Goal: Task Accomplishment & Management: Use online tool/utility

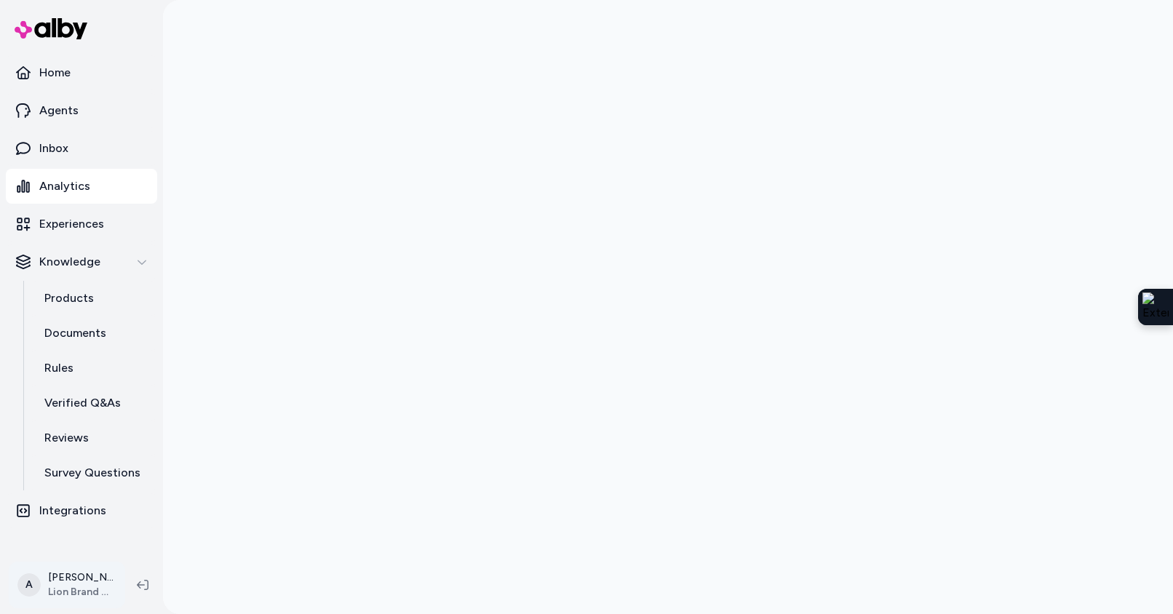
click at [72, 585] on html "Home Agents Inbox Analytics Experiences Knowledge Products Documents Rules Veri…" at bounding box center [586, 307] width 1173 height 614
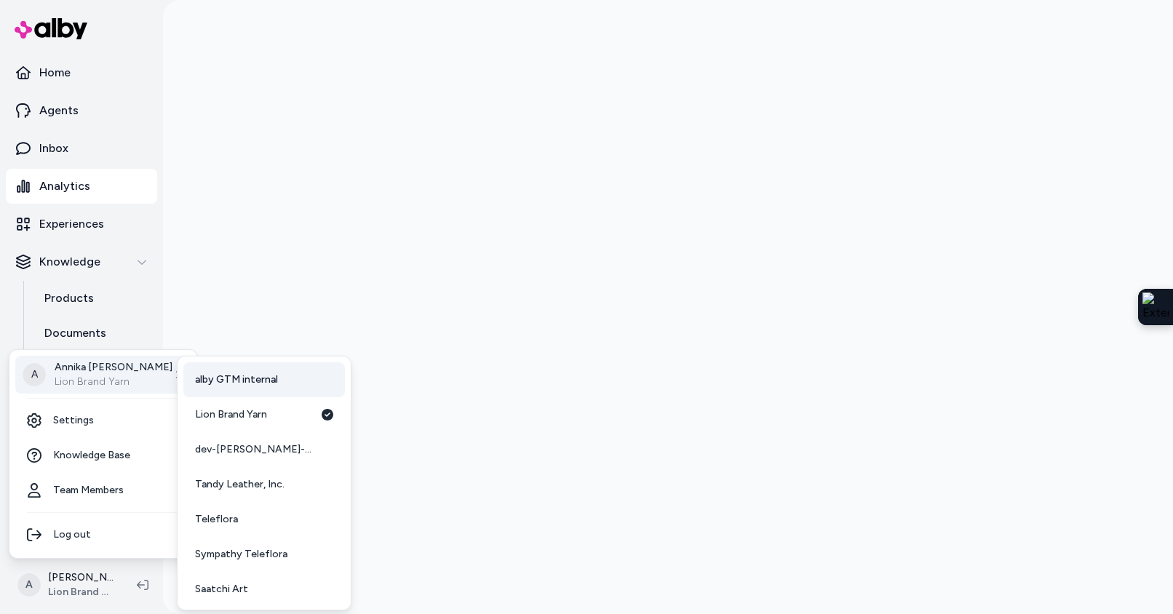
click at [226, 382] on span "alby GTM internal" at bounding box center [236, 380] width 83 height 15
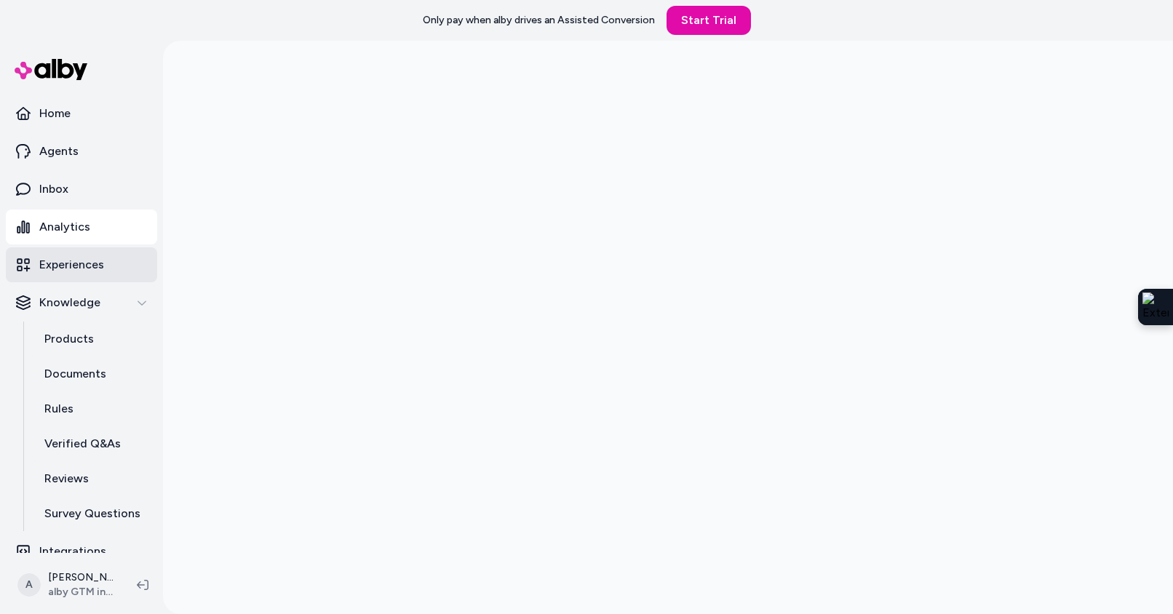
click at [81, 280] on link "Experiences" at bounding box center [81, 264] width 151 height 35
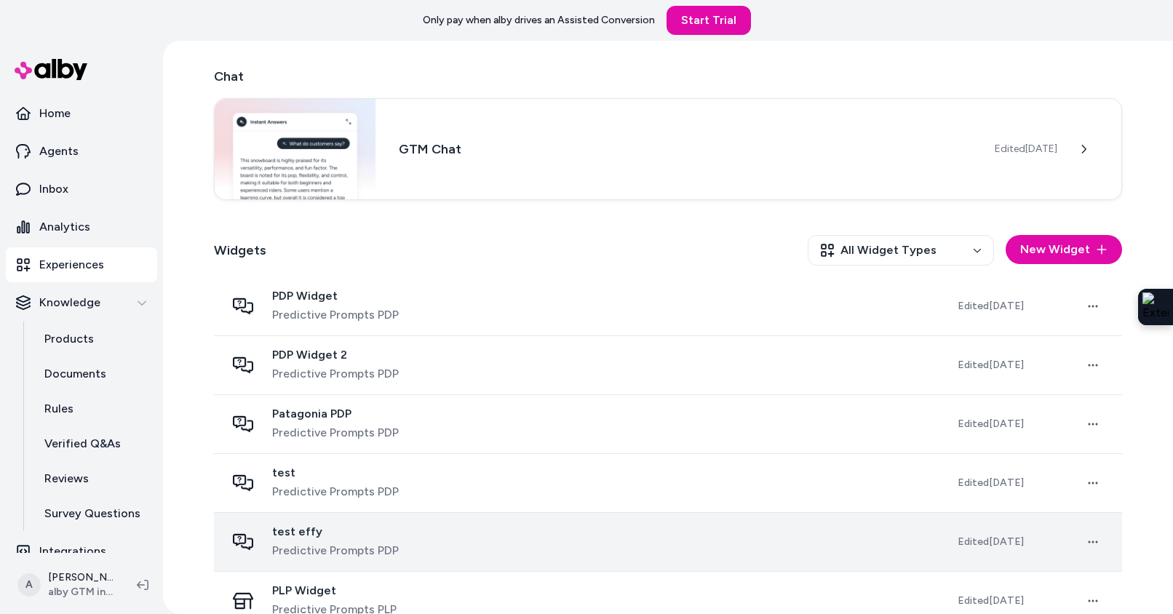
scroll to position [330, 0]
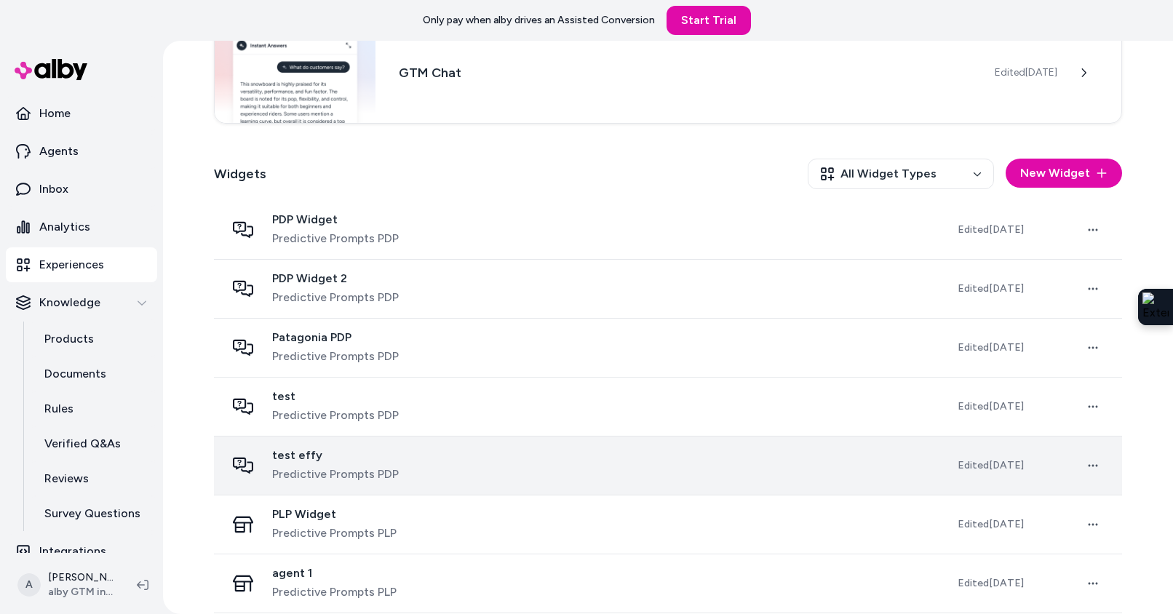
click at [374, 466] on span "Predictive Prompts PDP" at bounding box center [335, 474] width 127 height 17
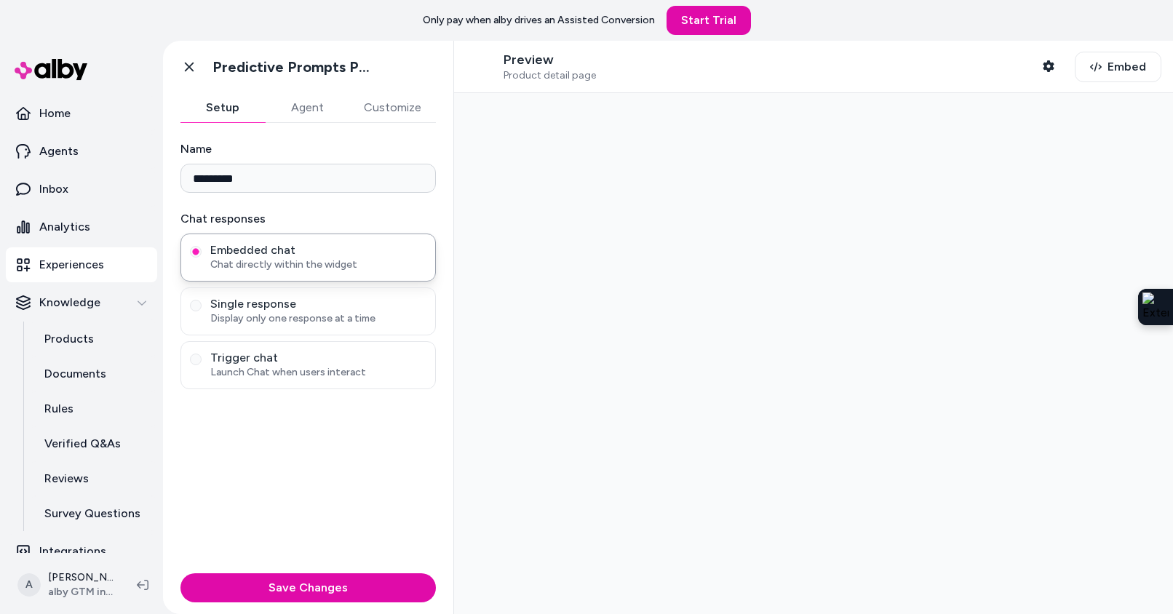
click at [304, 111] on button "Agent" at bounding box center [307, 107] width 84 height 29
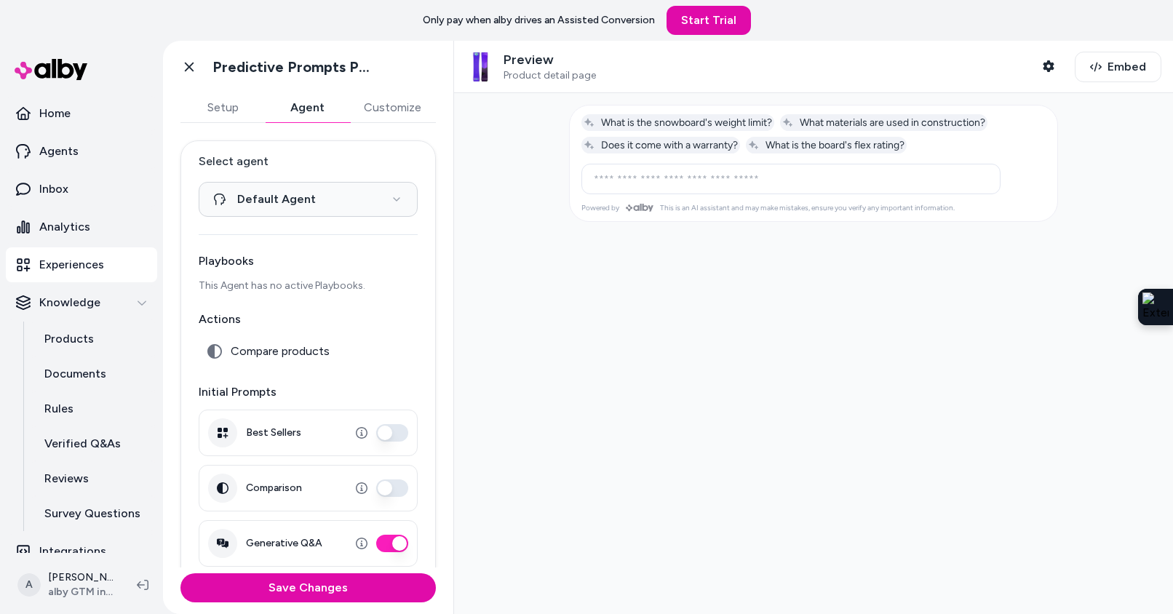
click at [224, 108] on button "Setup" at bounding box center [223, 107] width 84 height 29
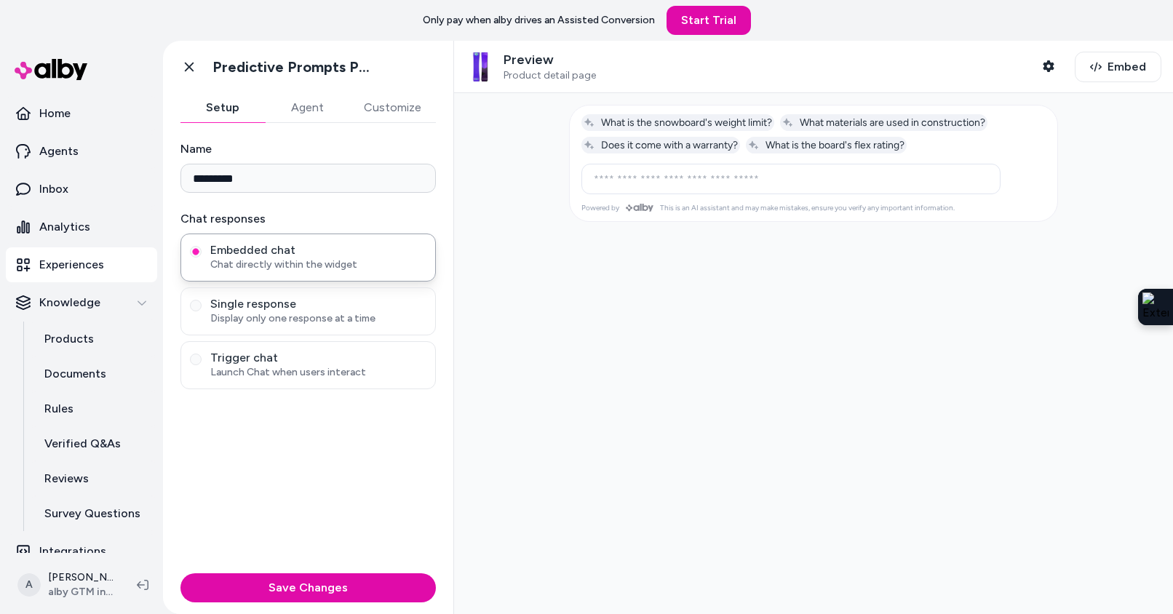
click at [411, 111] on button "Customize" at bounding box center [392, 107] width 87 height 29
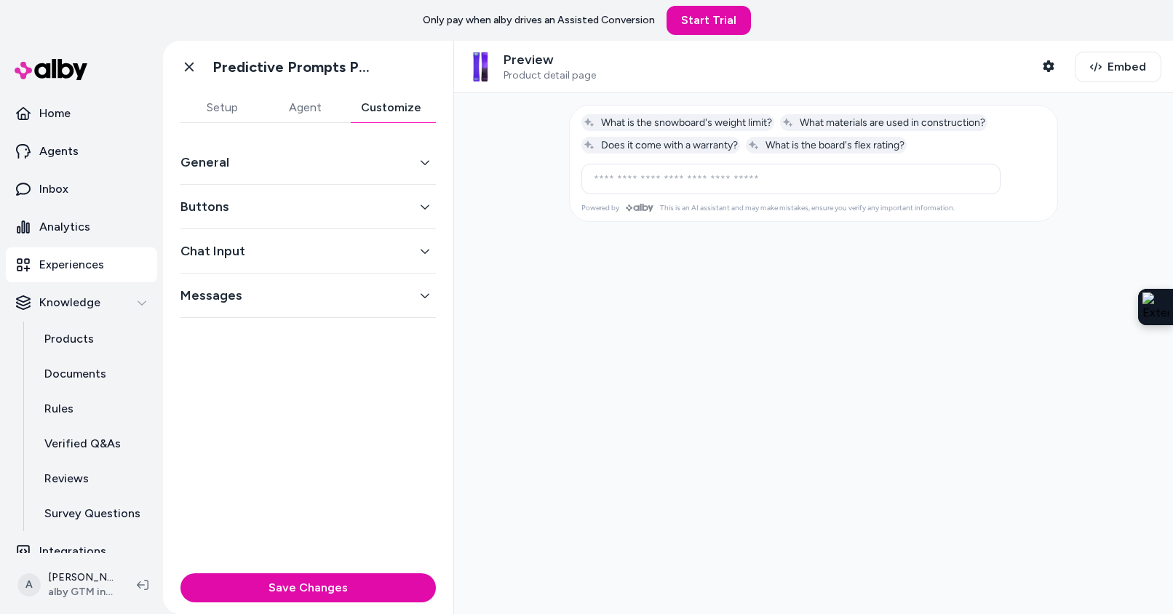
click at [369, 167] on button "General" at bounding box center [309, 162] width 256 height 20
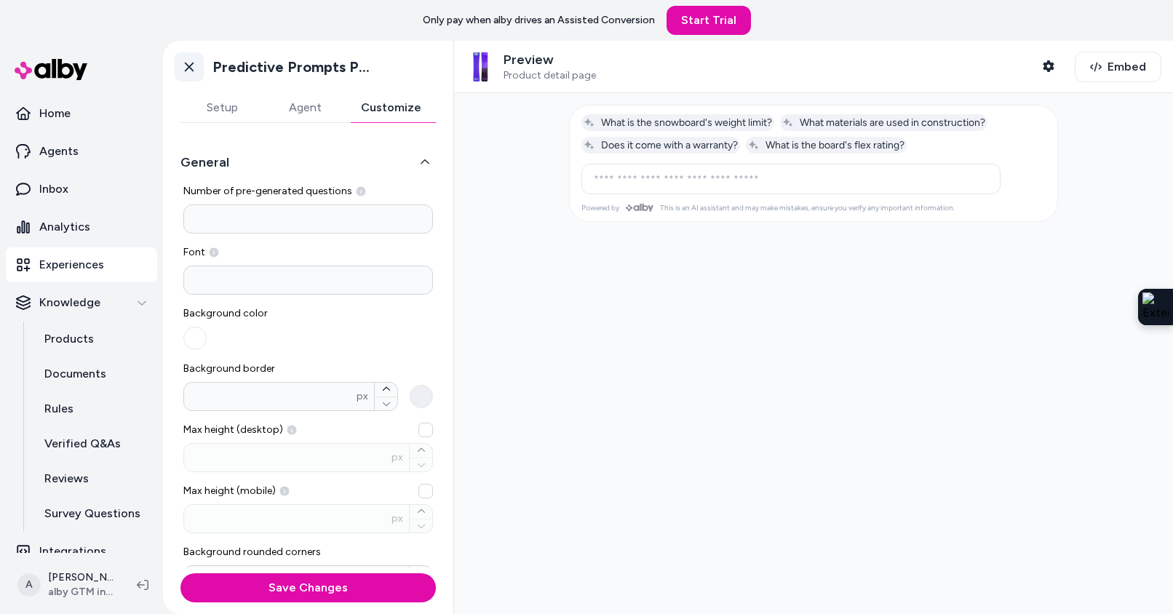
click at [183, 60] on icon at bounding box center [189, 67] width 15 height 15
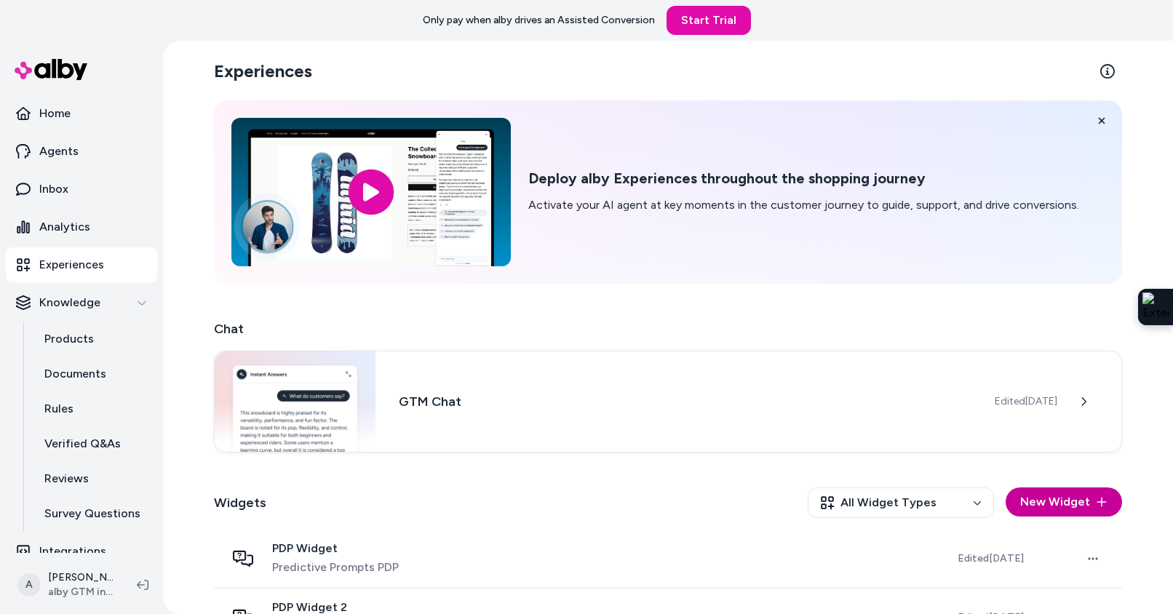
click at [1035, 493] on button "New Widget" at bounding box center [1064, 502] width 116 height 29
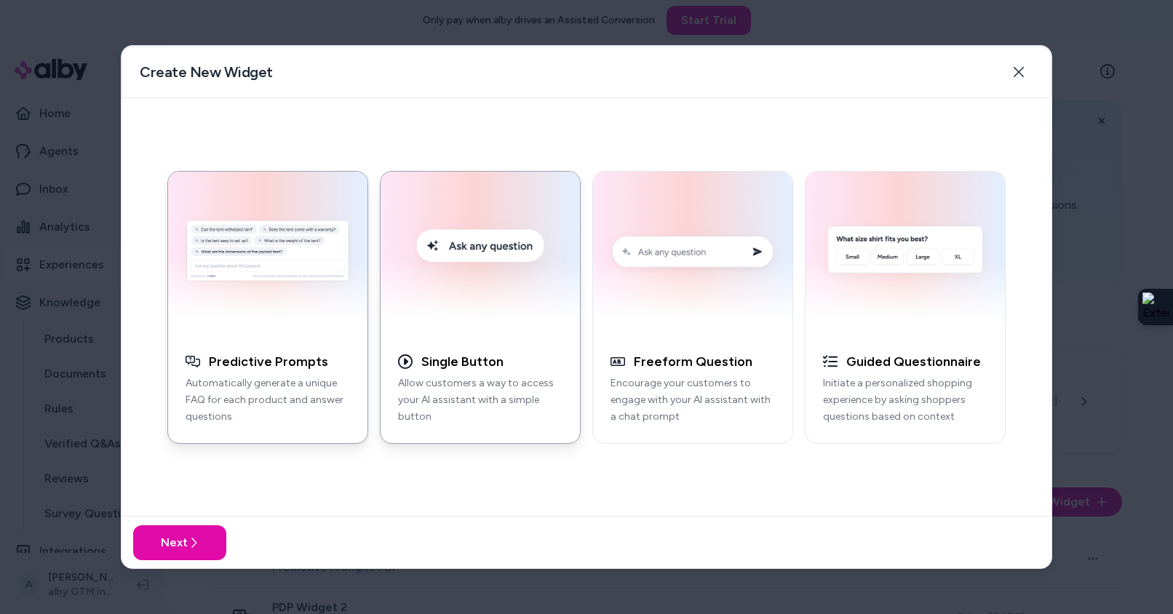
scroll to position [6, 0]
click at [507, 302] on img "button" at bounding box center [480, 254] width 182 height 147
click at [193, 537] on icon at bounding box center [194, 543] width 12 height 12
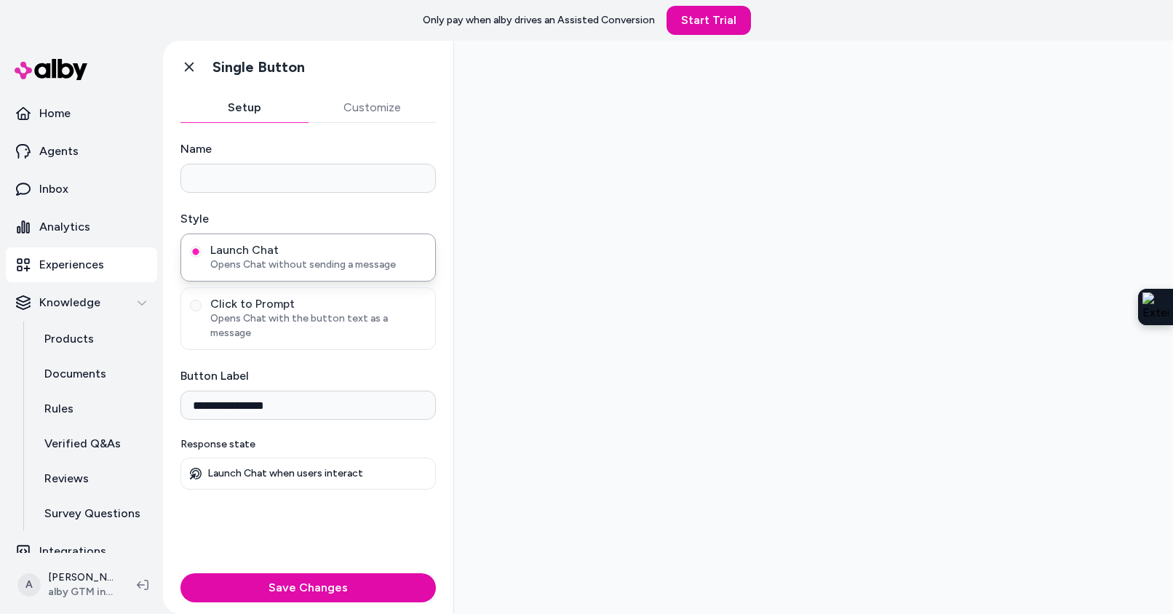
click at [368, 106] on button "Customize" at bounding box center [373, 107] width 128 height 29
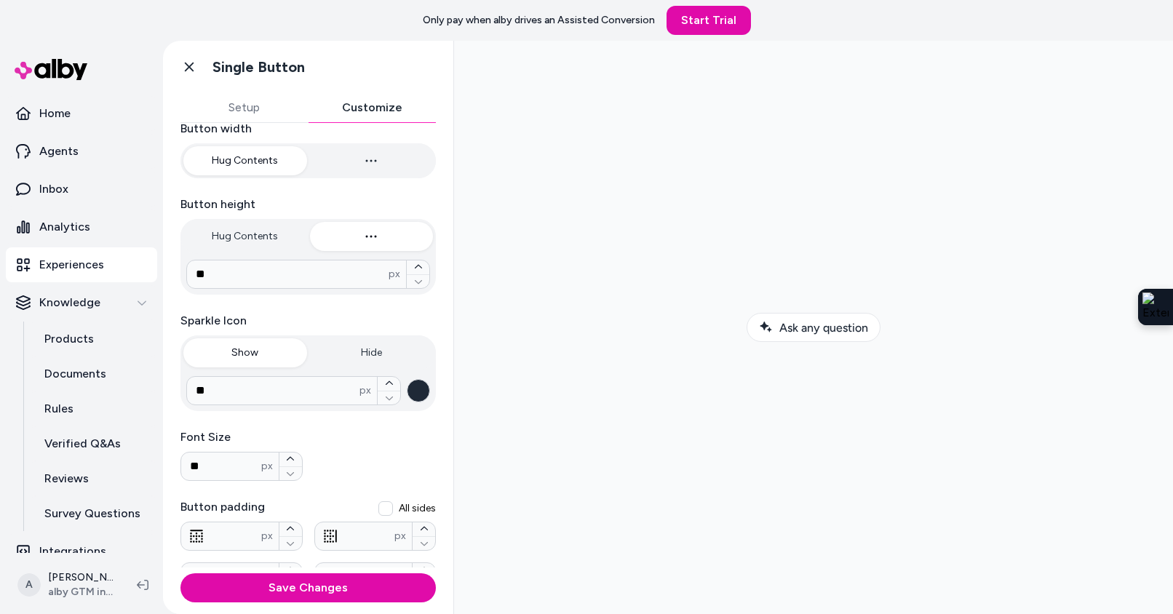
scroll to position [347, 0]
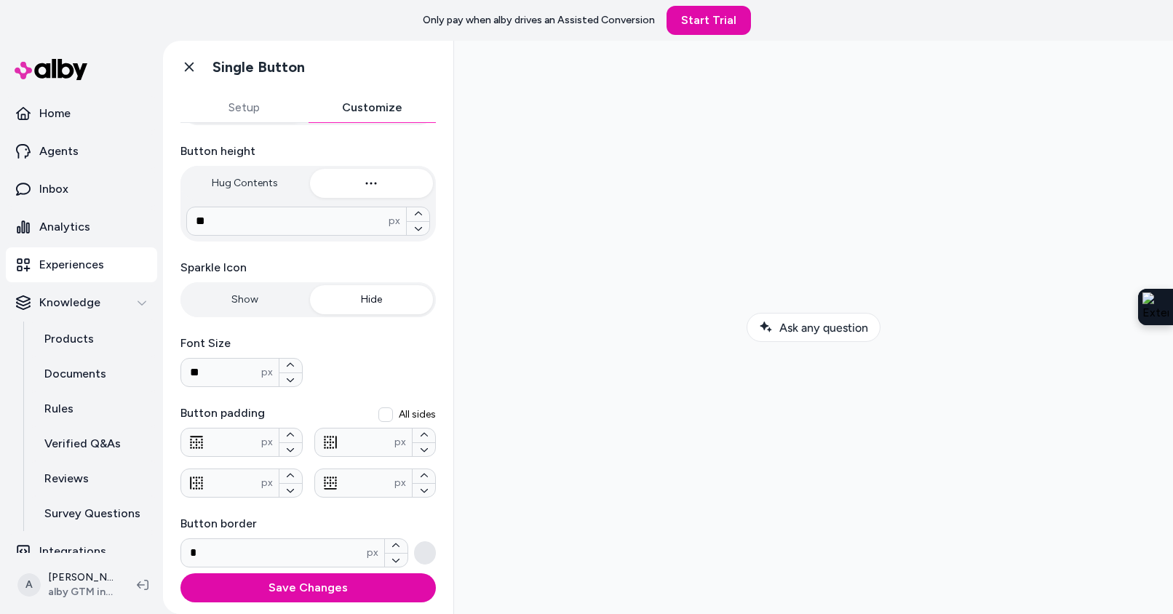
click at [359, 297] on button "Hide" at bounding box center [372, 299] width 124 height 29
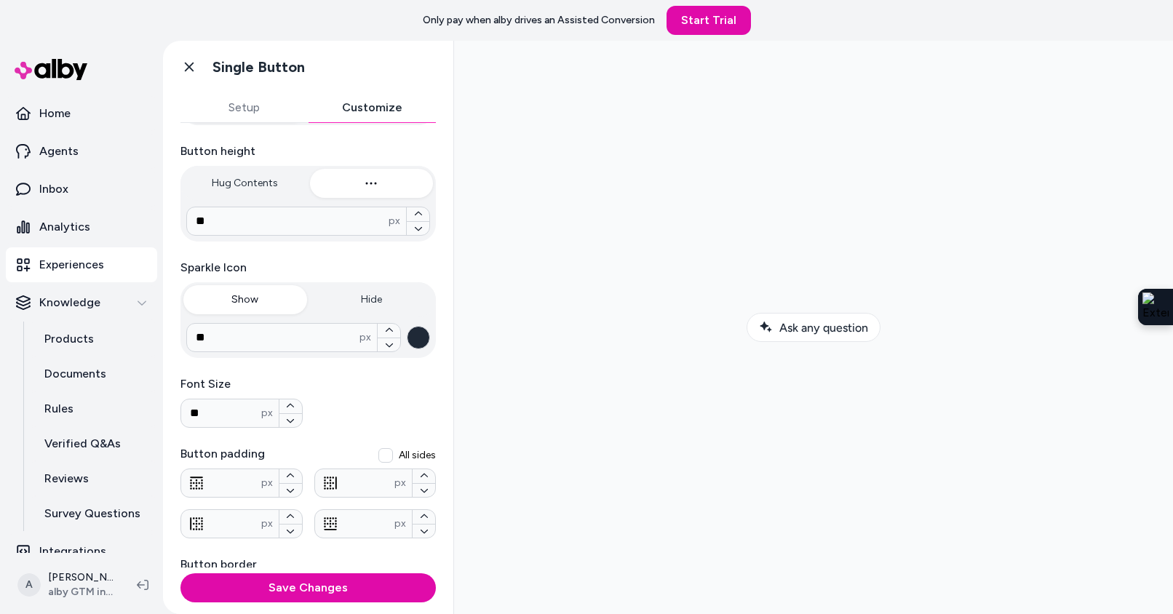
click at [265, 297] on button "Show" at bounding box center [245, 299] width 124 height 29
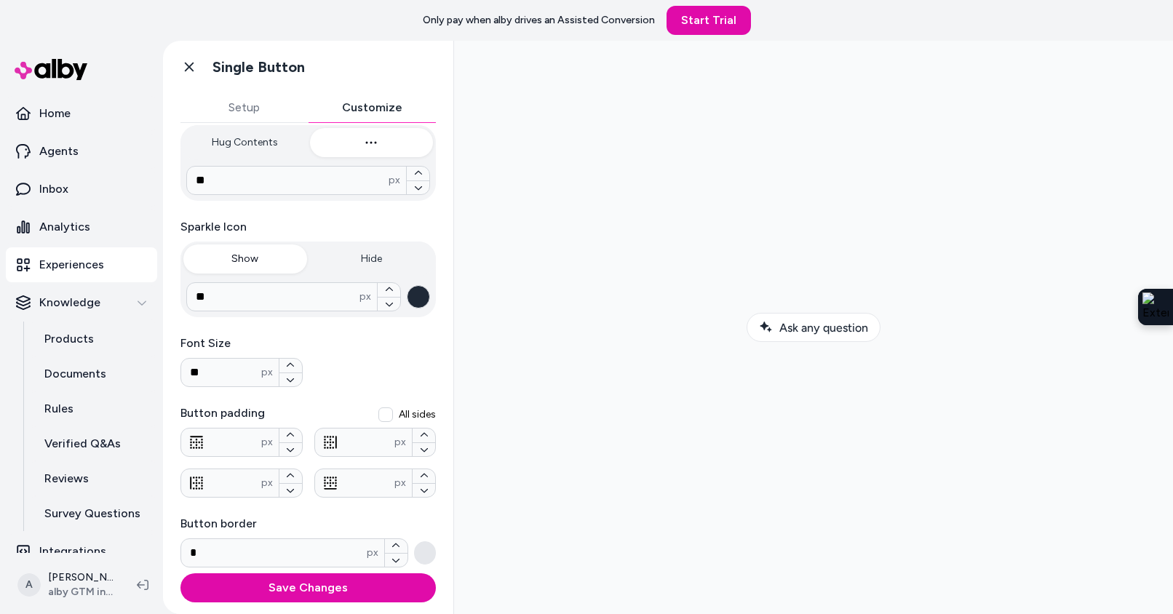
scroll to position [0, 0]
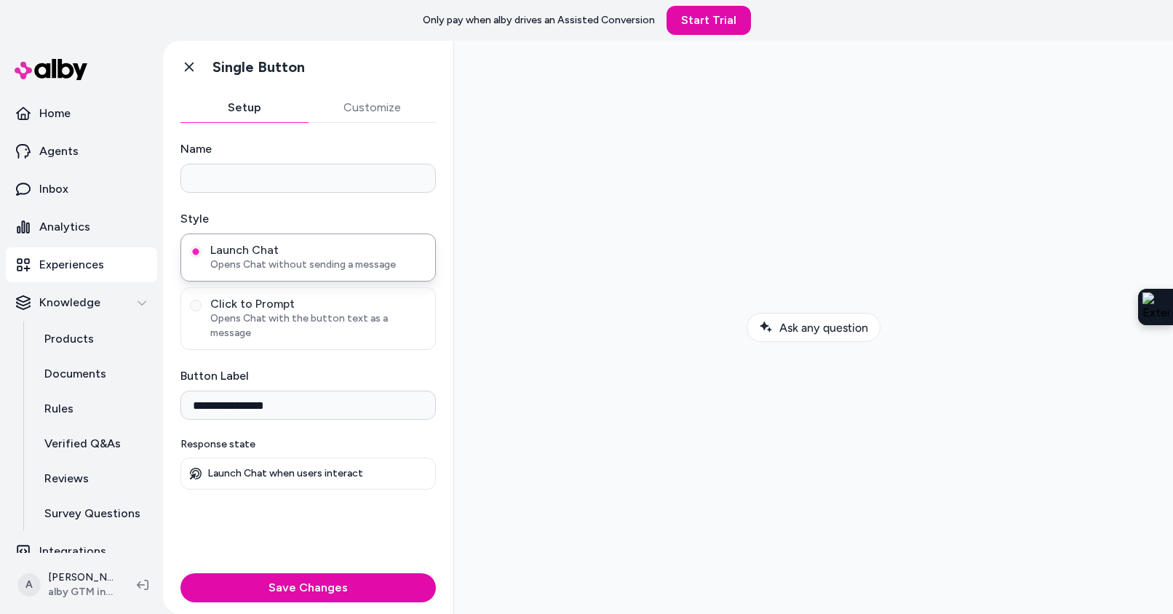
click at [234, 106] on button "Setup" at bounding box center [245, 107] width 128 height 29
click at [294, 314] on span "Opens Chat with the button text as a message" at bounding box center [318, 326] width 216 height 29
click at [202, 312] on button "Click to Prompt Opens Chat with the button text as a message" at bounding box center [196, 306] width 12 height 12
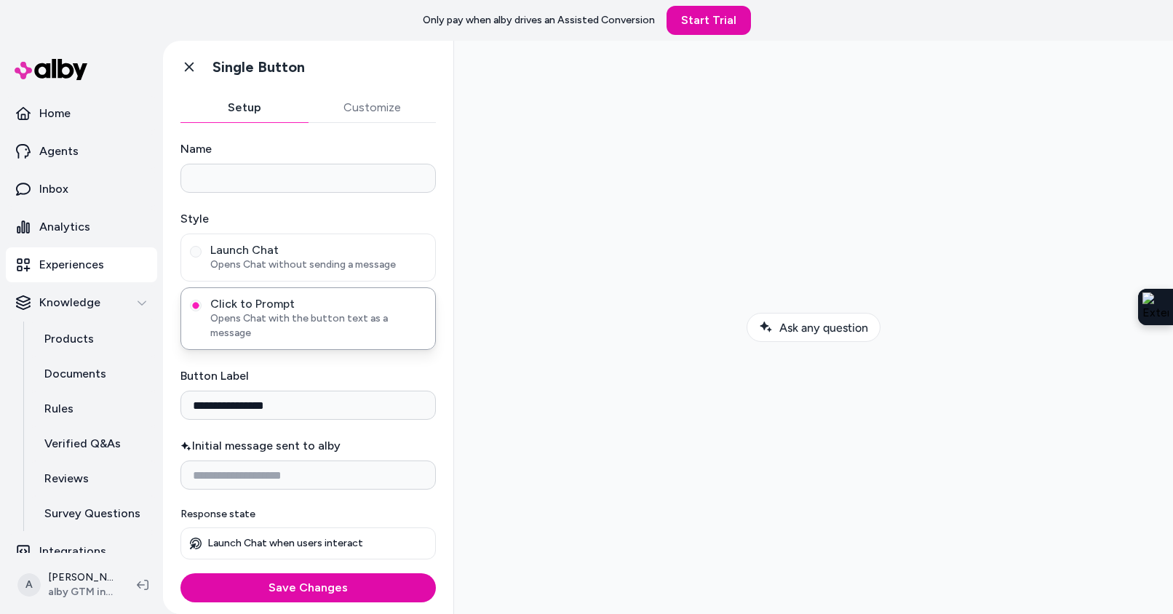
click at [369, 117] on button "Customize" at bounding box center [373, 107] width 128 height 29
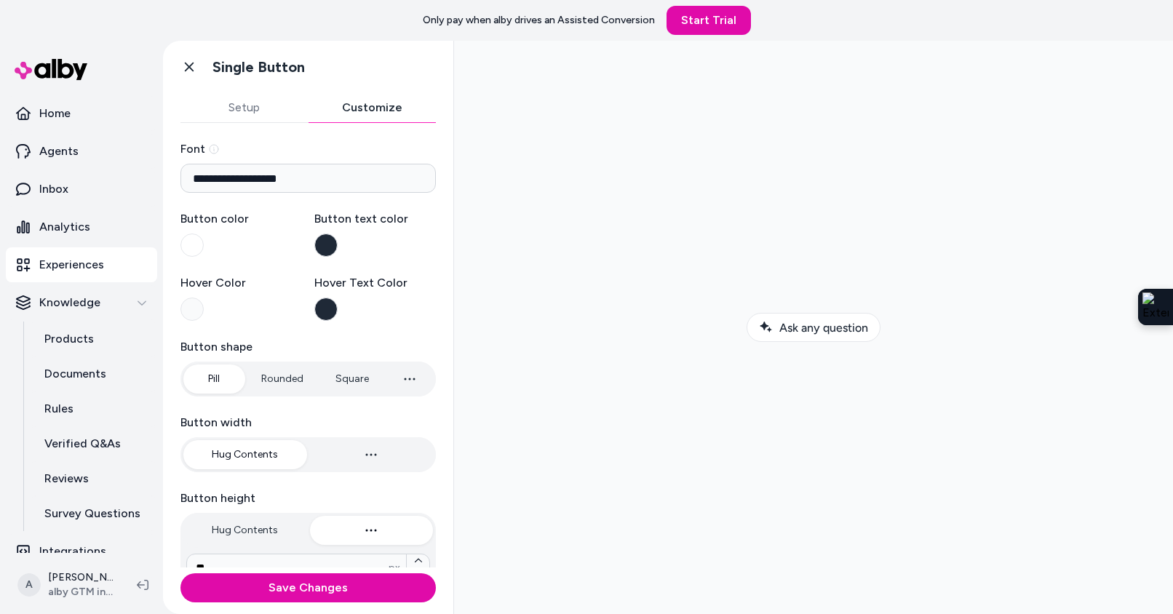
click at [282, 379] on button "Rounded" at bounding box center [282, 379] width 71 height 29
type input "*"
click at [346, 378] on button "Square" at bounding box center [352, 379] width 63 height 29
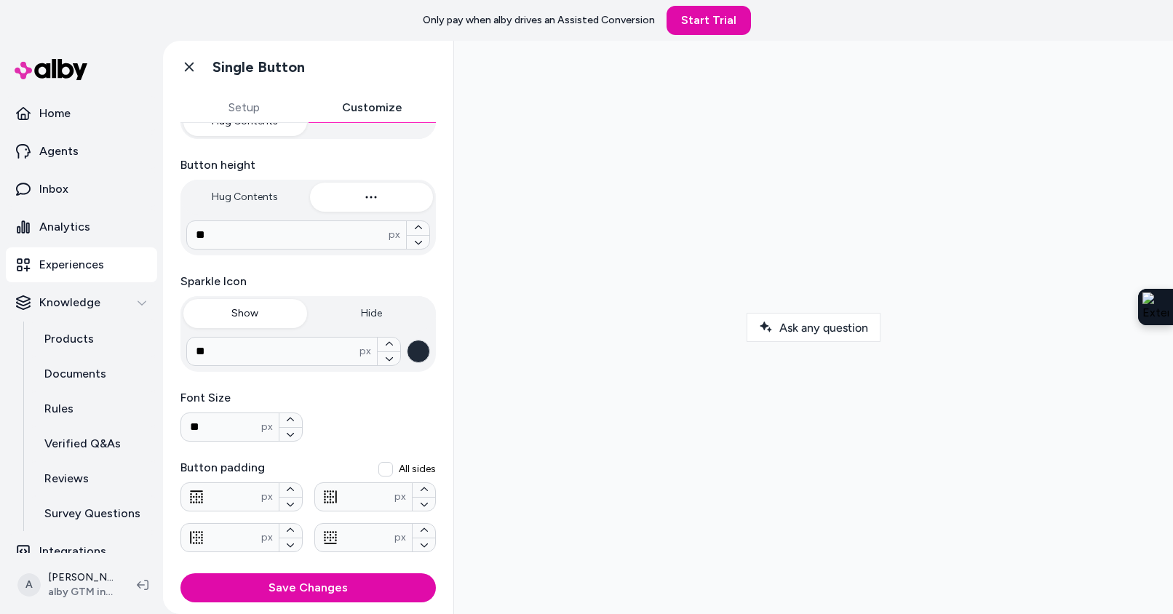
scroll to position [388, 0]
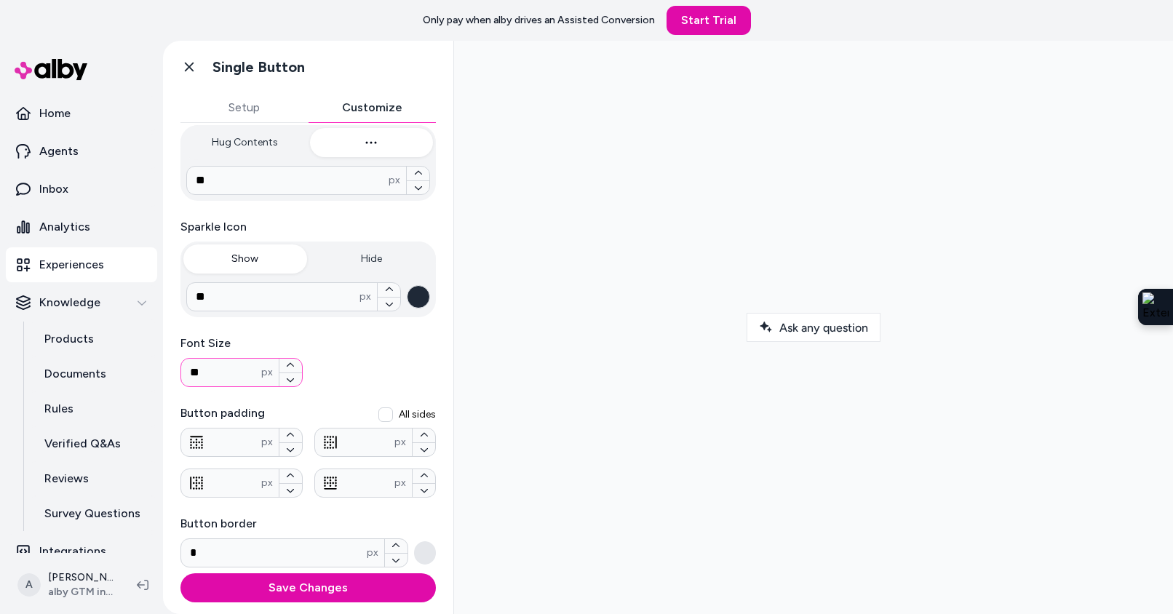
drag, startPoint x: 250, startPoint y: 371, endPoint x: 166, endPoint y: 369, distance: 83.7
click at [166, 369] on div "**********" at bounding box center [308, 345] width 290 height 445
type input "*"
click at [359, 363] on div "Font Size * px" at bounding box center [309, 361] width 256 height 52
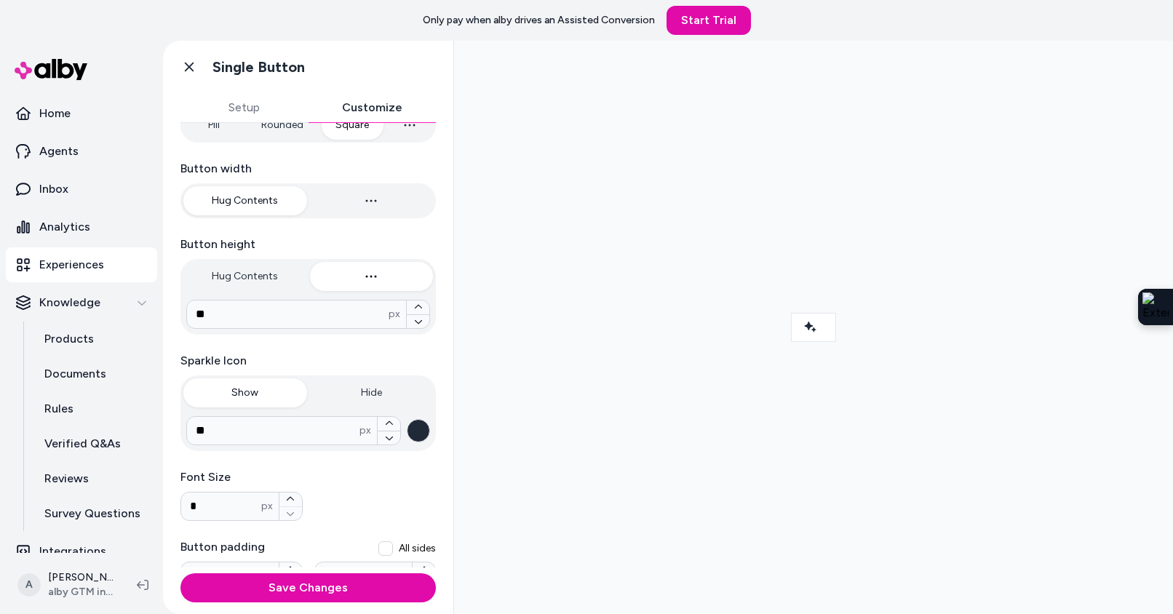
scroll to position [28, 0]
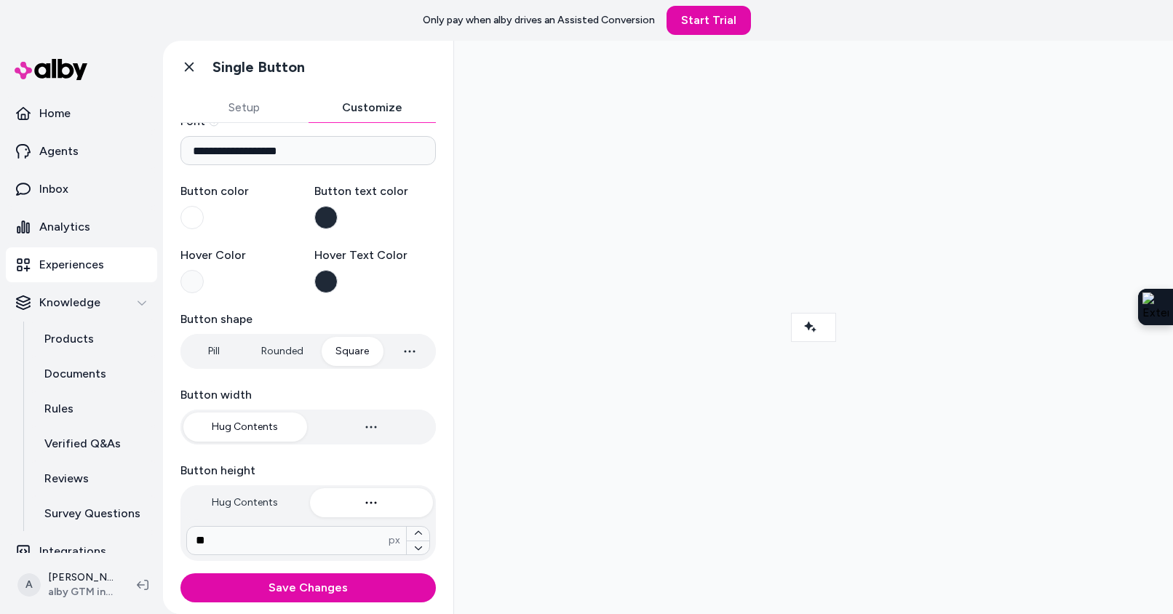
click at [281, 352] on button "Rounded" at bounding box center [282, 351] width 71 height 29
type input "****"
click at [218, 349] on button "Pill" at bounding box center [213, 351] width 60 height 29
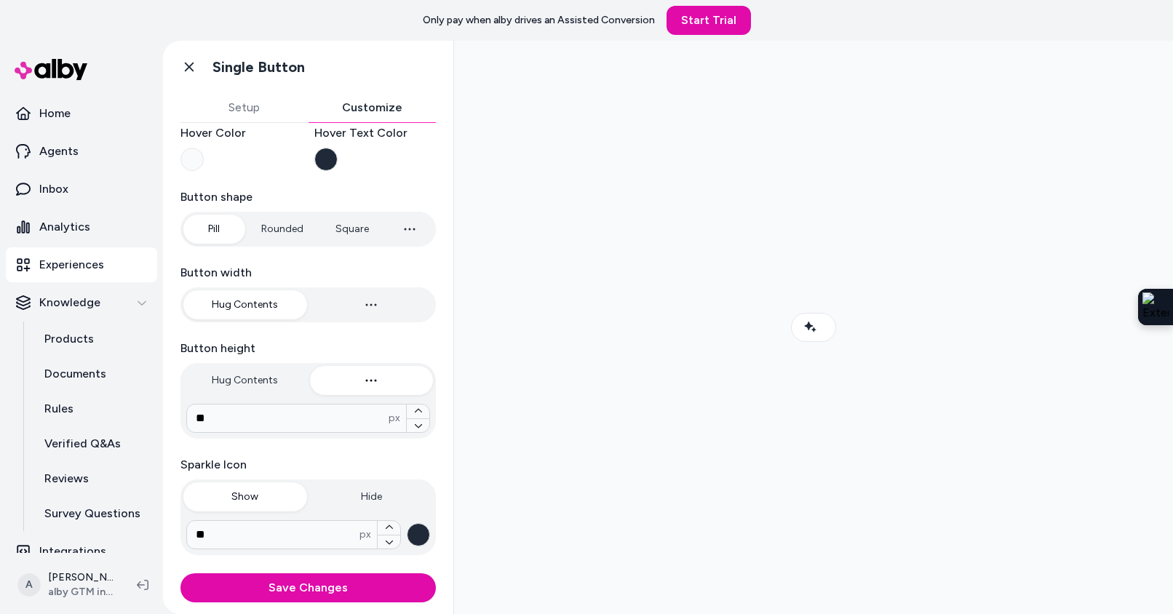
scroll to position [193, 0]
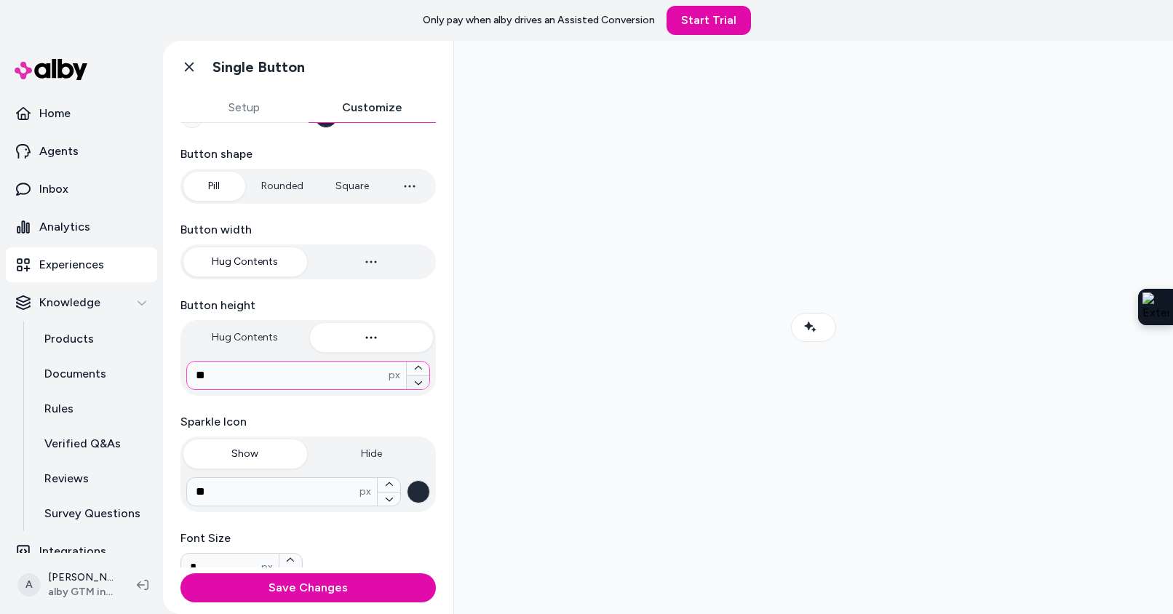
click at [419, 383] on icon "button" at bounding box center [418, 383] width 9 height 9
click at [418, 383] on icon "button" at bounding box center [418, 383] width 9 height 9
click at [416, 381] on icon "button" at bounding box center [418, 383] width 9 height 9
type input "**"
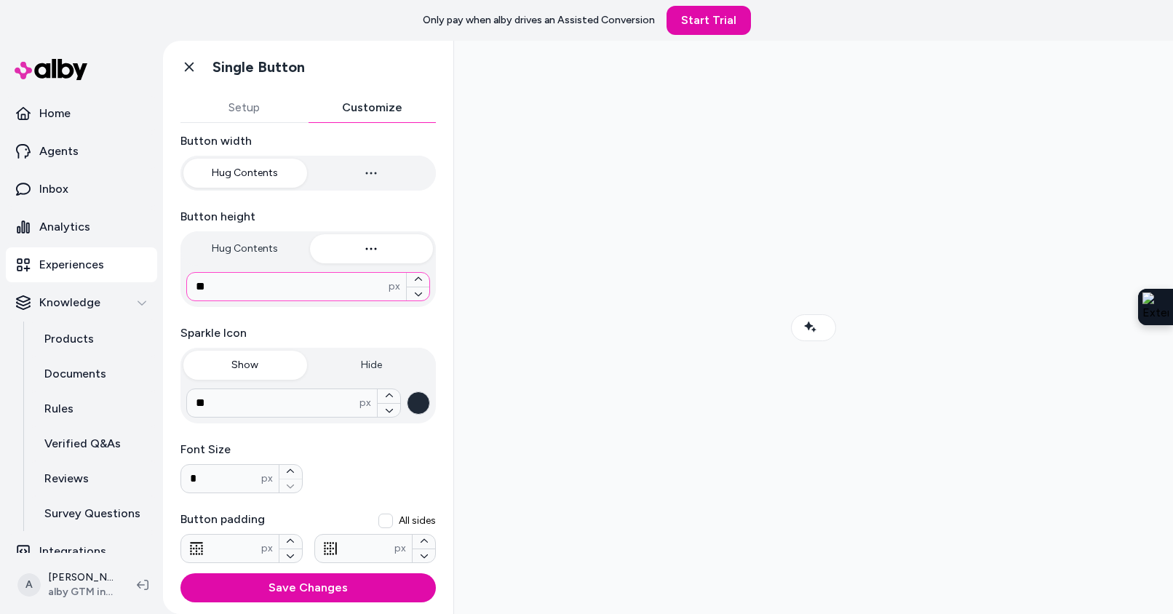
scroll to position [388, 0]
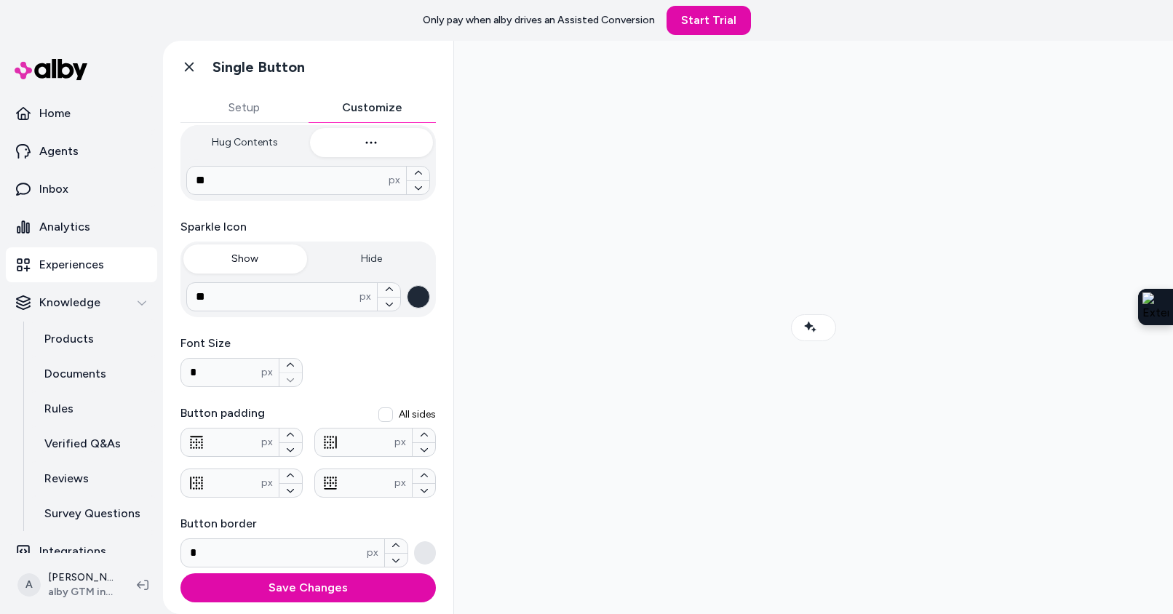
click at [333, 222] on label "Sparkle Icon" at bounding box center [309, 226] width 256 height 17
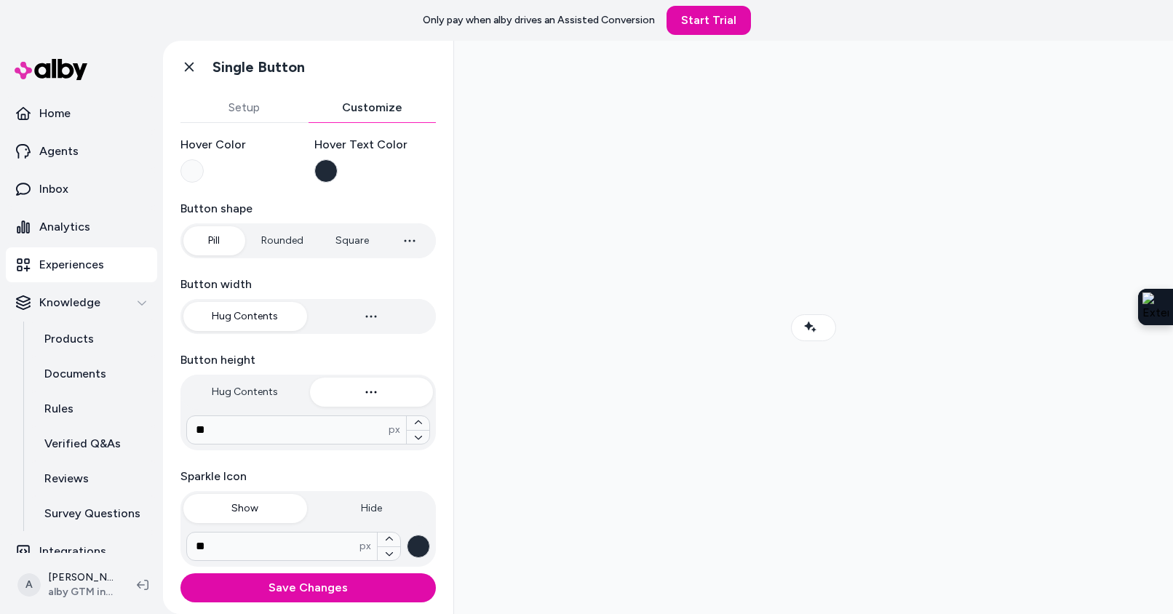
scroll to position [0, 0]
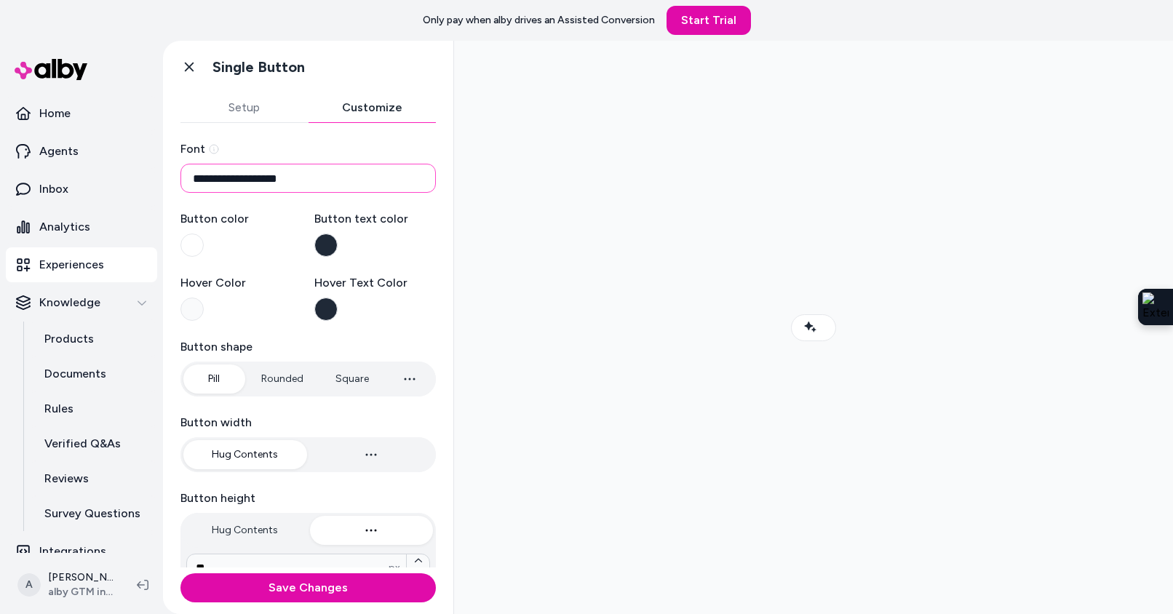
click at [288, 175] on input "**********" at bounding box center [309, 178] width 256 height 29
click at [404, 379] on icon "button" at bounding box center [409, 379] width 17 height 17
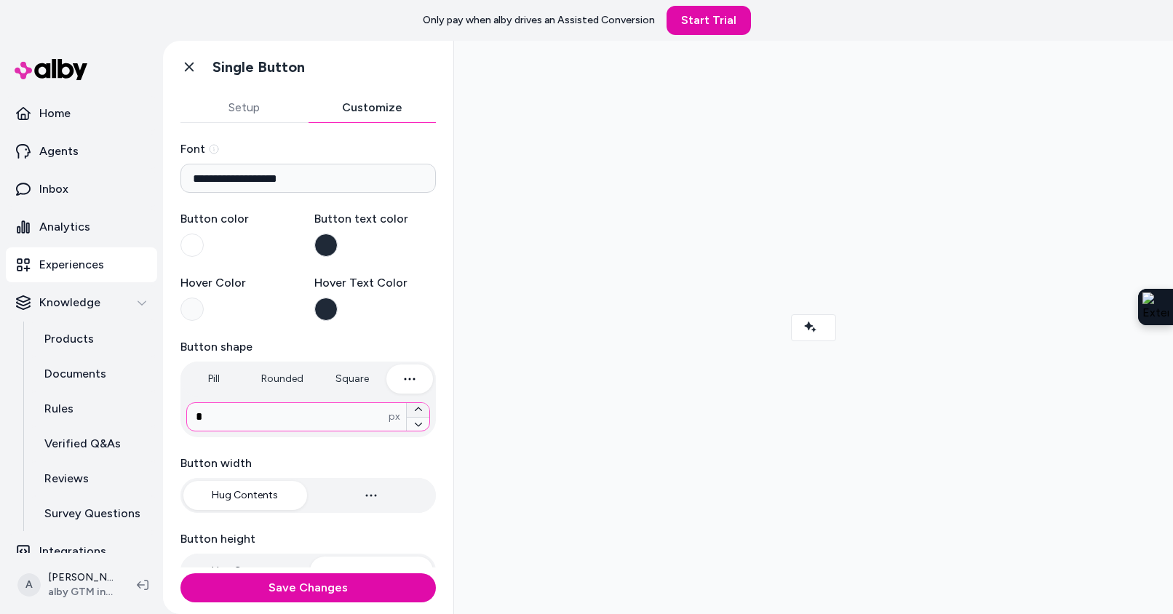
click at [416, 411] on icon "button" at bounding box center [418, 409] width 9 height 9
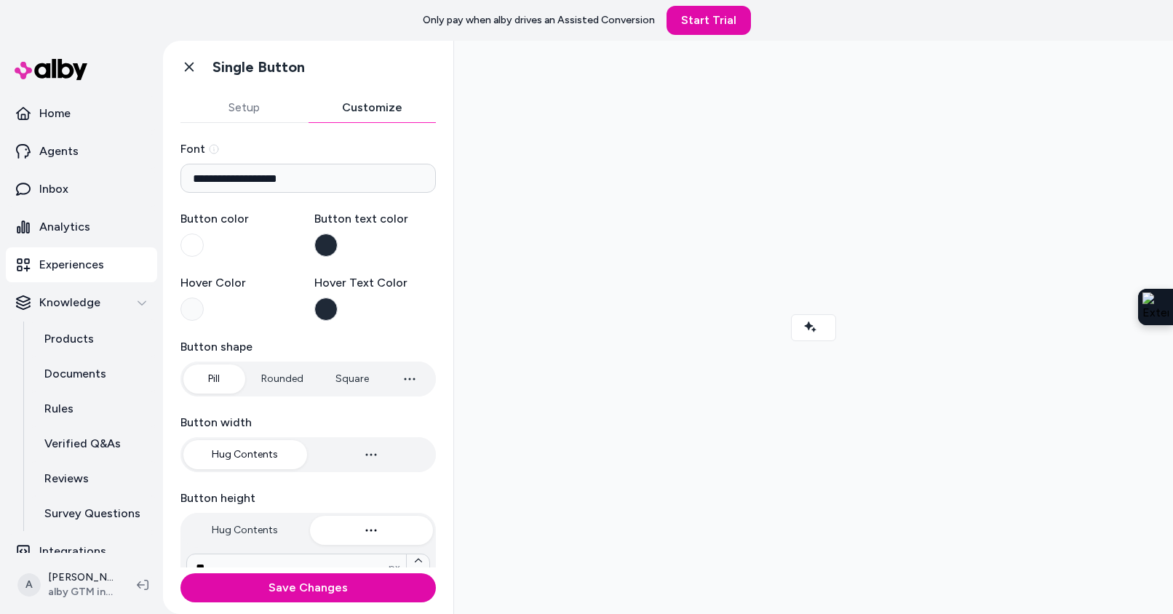
click at [218, 380] on button "Pill" at bounding box center [213, 379] width 60 height 29
type input "*"
click at [285, 379] on button "Rounded" at bounding box center [282, 379] width 71 height 29
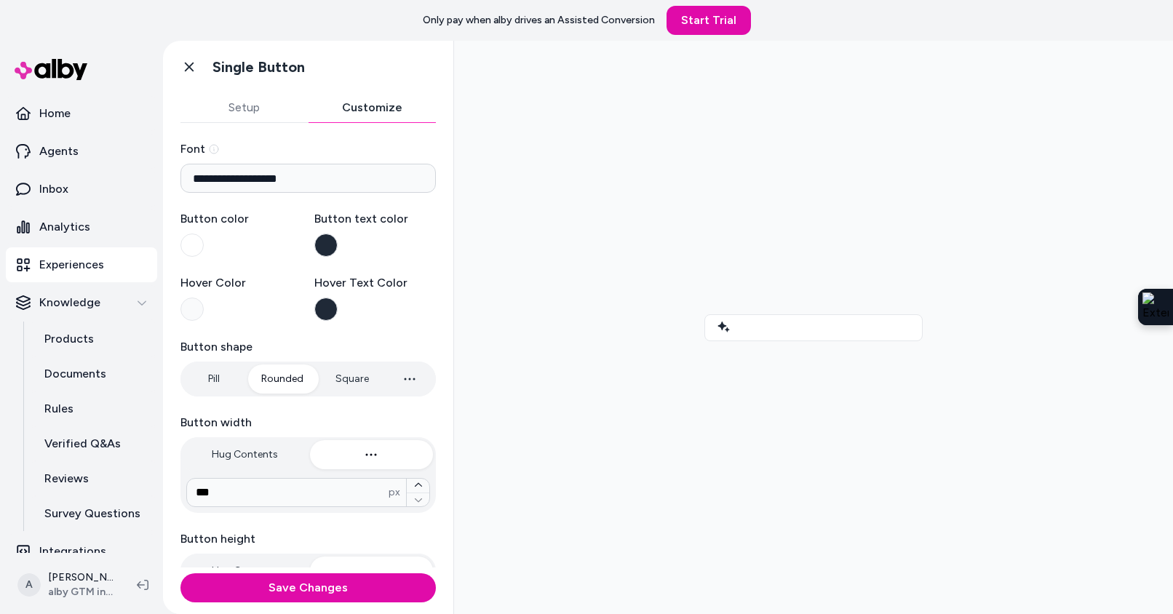
click at [370, 453] on icon "button" at bounding box center [371, 454] width 17 height 17
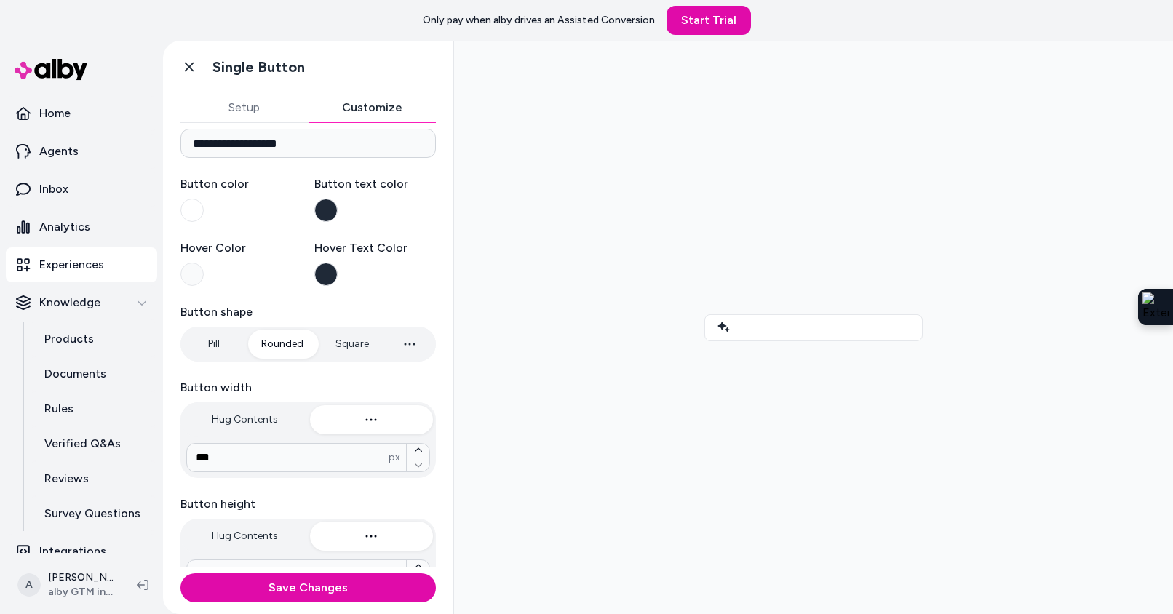
scroll to position [36, 0]
type input "***"
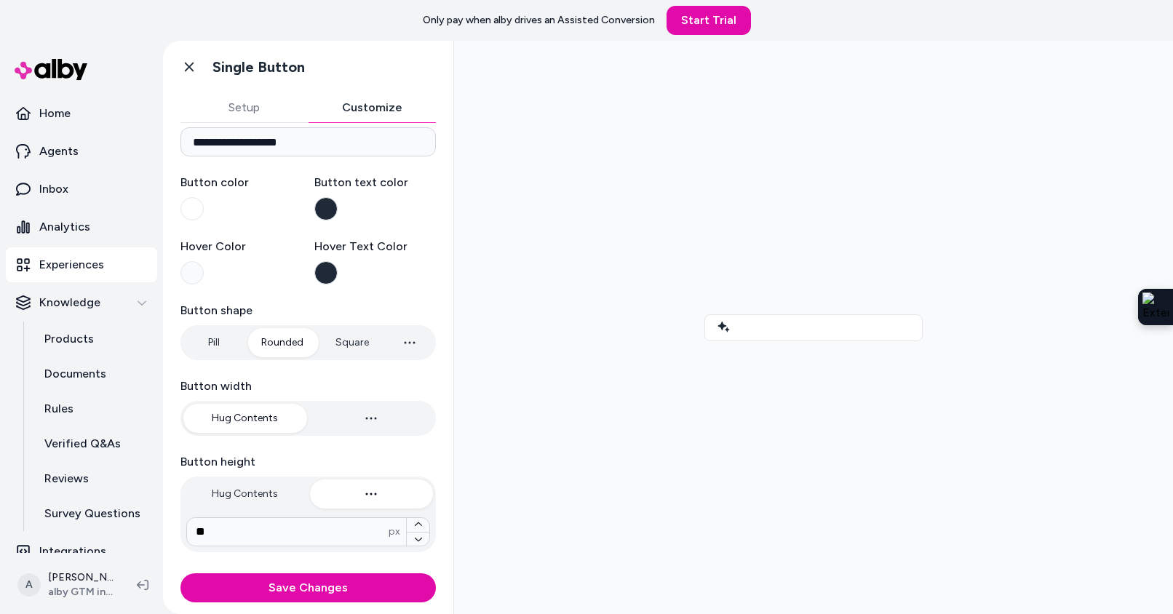
click at [261, 419] on button "Hug Contents" at bounding box center [245, 418] width 124 height 29
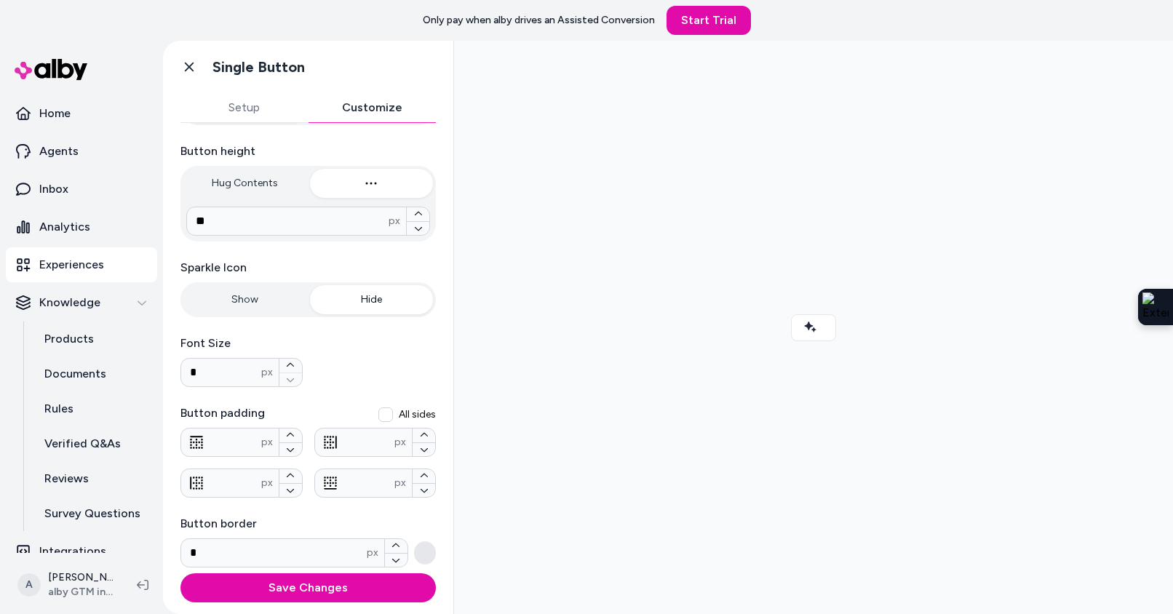
click at [376, 301] on button "Hide" at bounding box center [372, 299] width 124 height 29
click at [256, 292] on button "Show" at bounding box center [245, 299] width 124 height 29
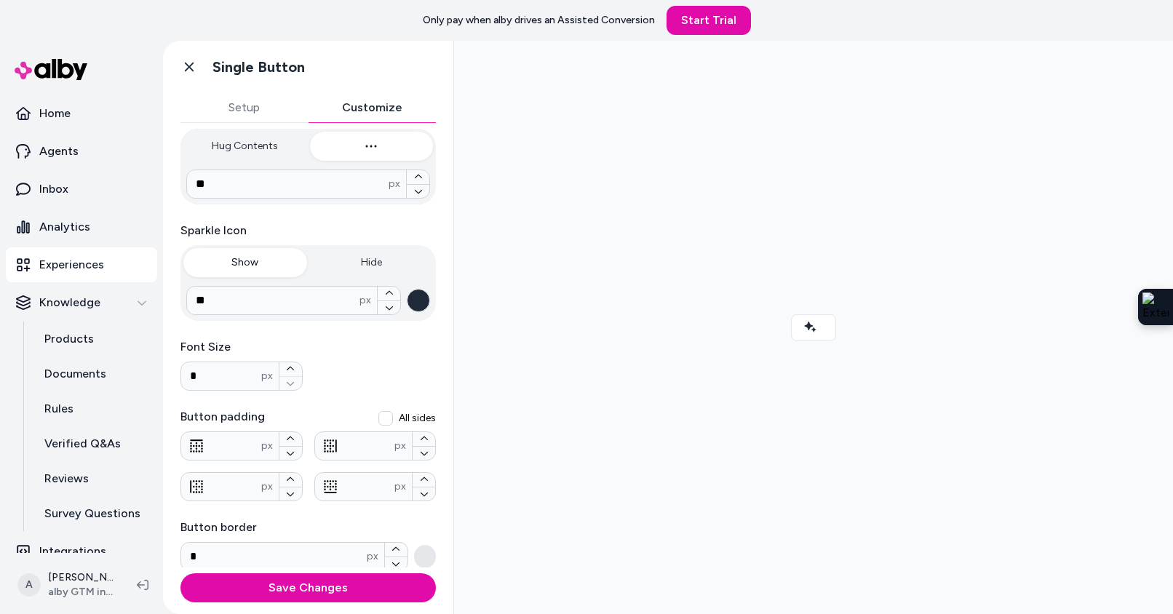
scroll to position [388, 0]
click at [381, 414] on button "All sides" at bounding box center [386, 415] width 15 height 15
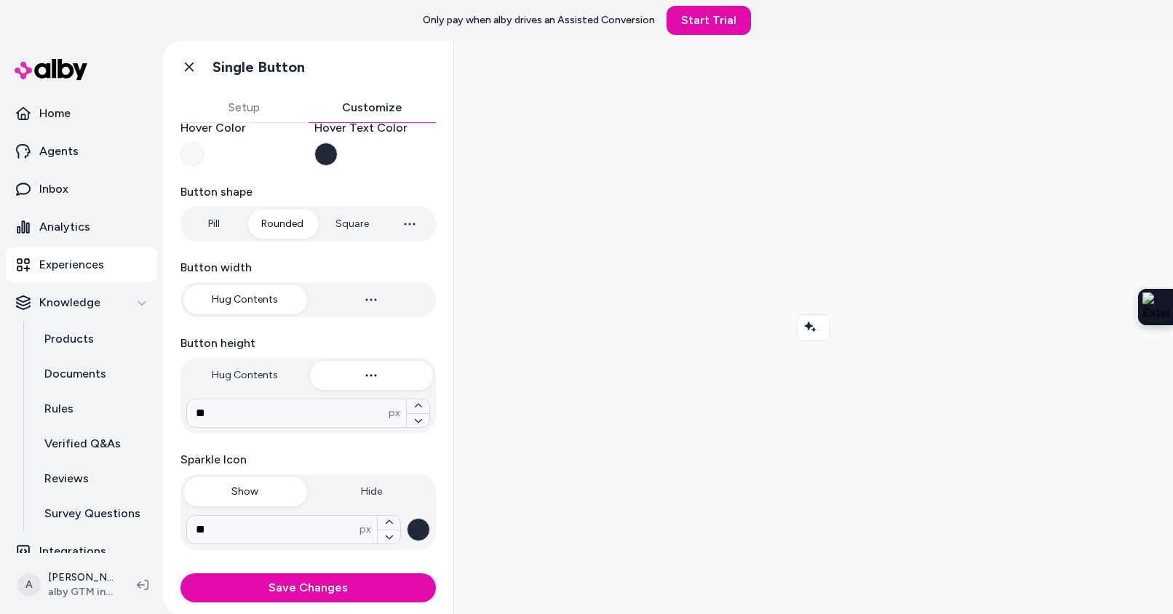
scroll to position [0, 0]
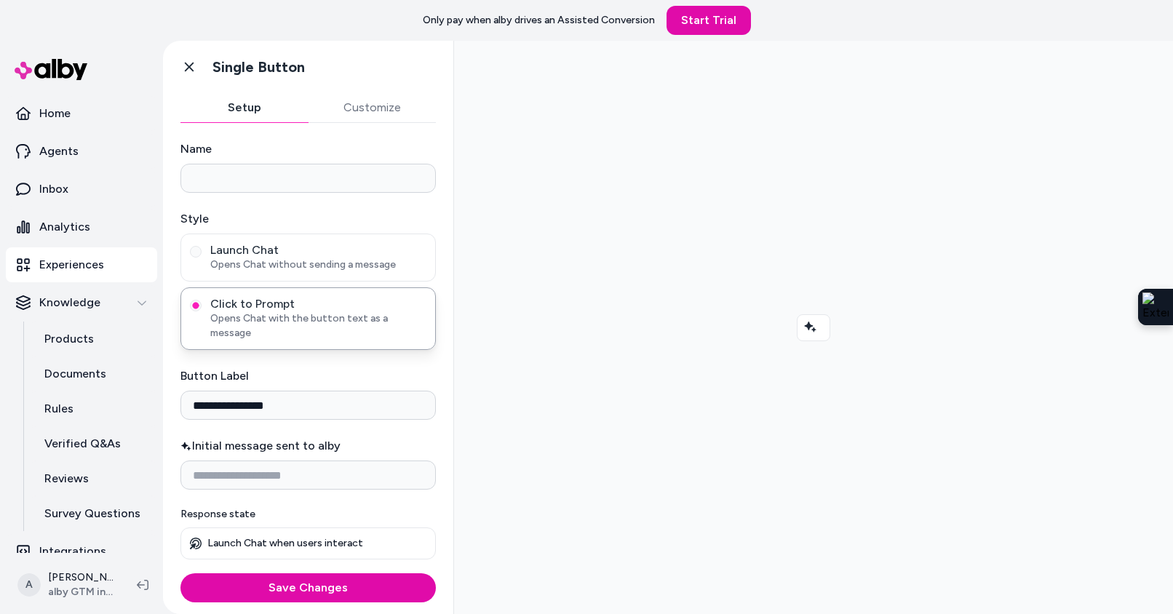
click at [245, 105] on button "Setup" at bounding box center [245, 107] width 128 height 29
click at [345, 108] on button "Customize" at bounding box center [373, 107] width 128 height 29
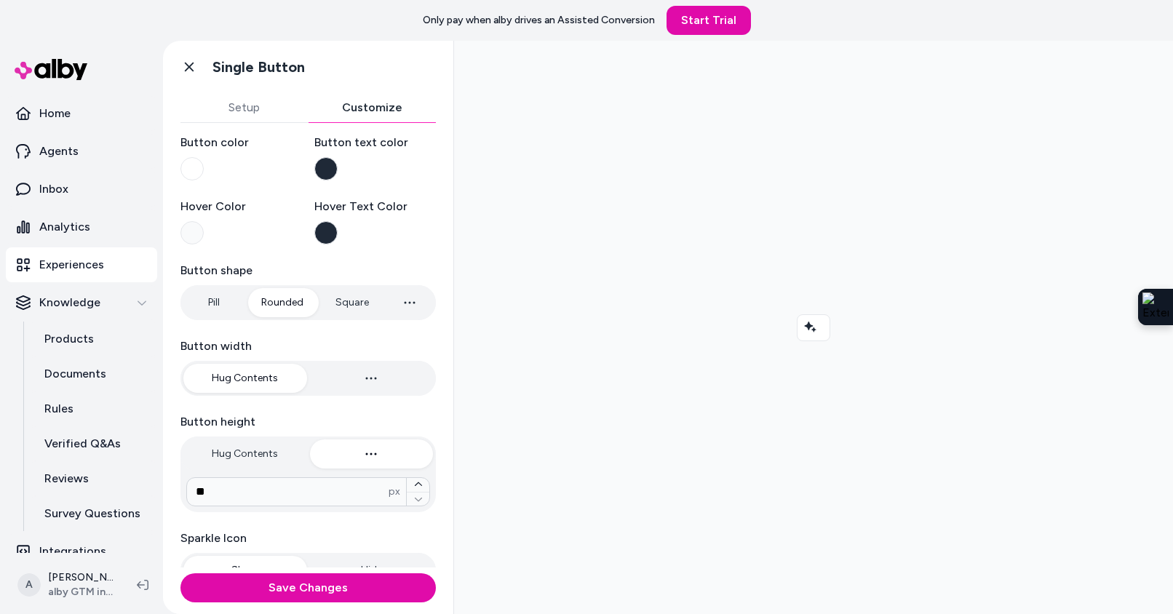
scroll to position [78, 0]
type input "*"
click at [403, 302] on icon "button" at bounding box center [409, 301] width 17 height 17
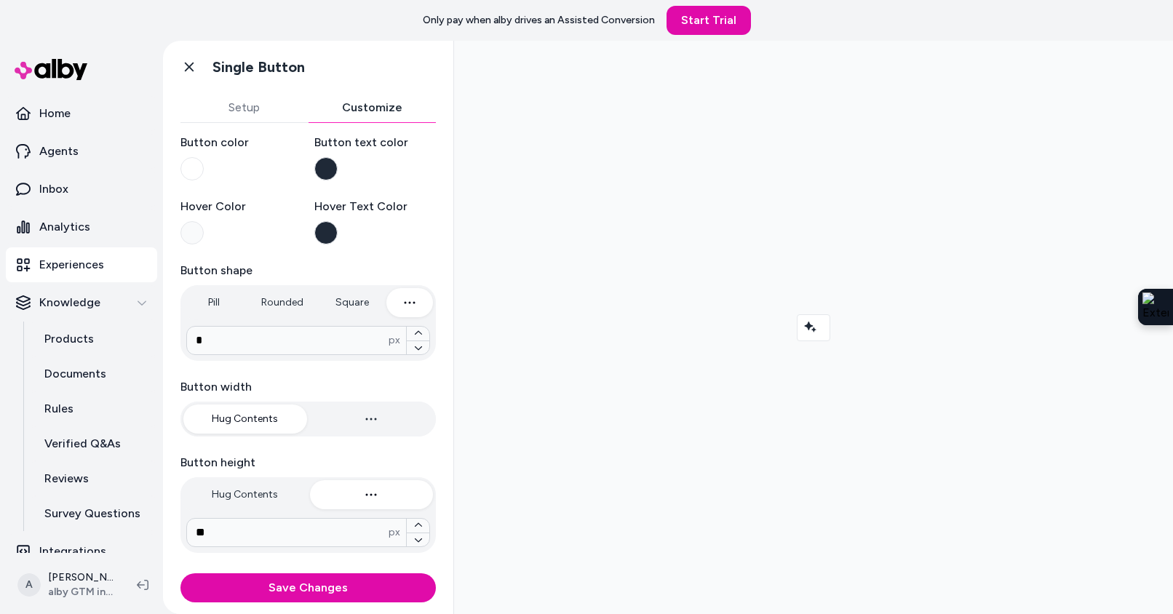
scroll to position [0, 0]
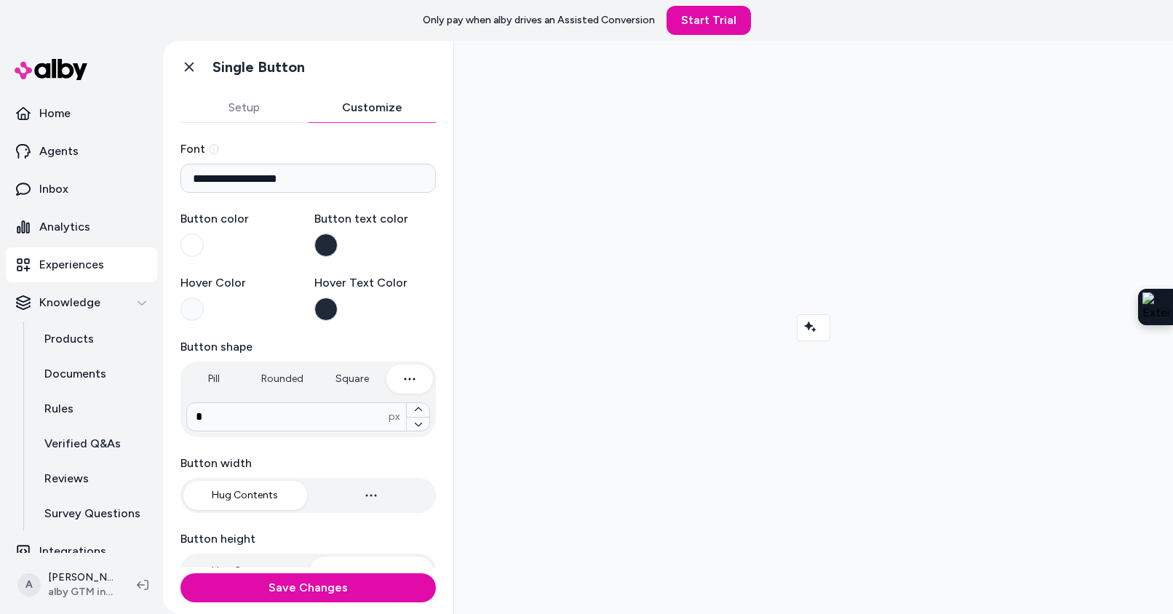
click at [322, 245] on button "Button text color" at bounding box center [325, 245] width 23 height 23
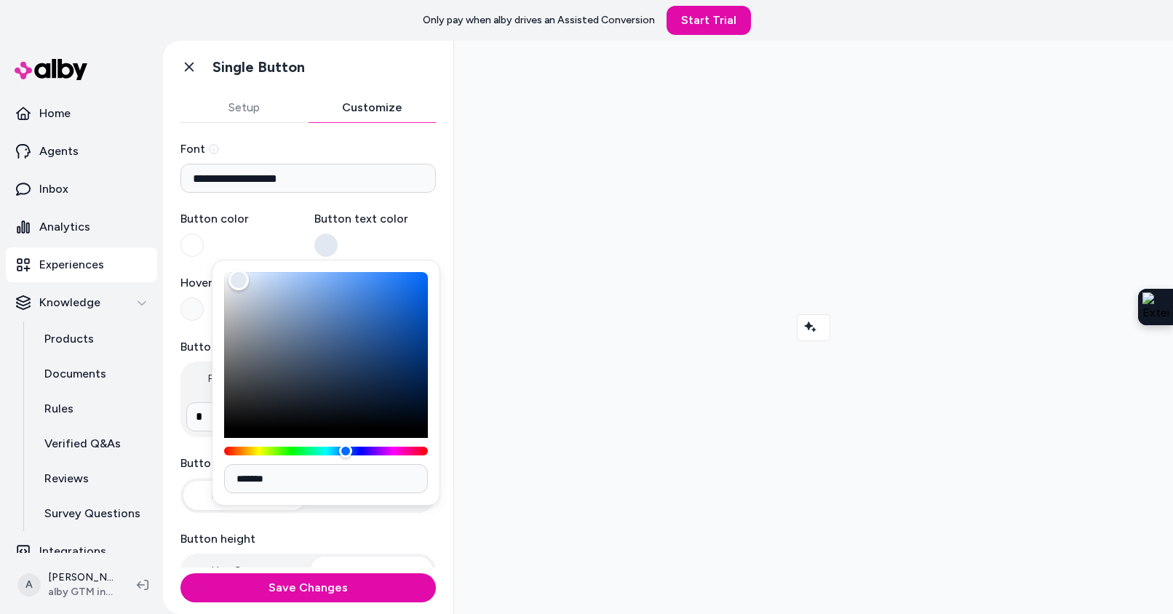
type input "*******"
drag, startPoint x: 308, startPoint y: 381, endPoint x: 230, endPoint y: 280, distance: 127.1
click at [230, 280] on div "Color" at bounding box center [326, 350] width 204 height 157
click at [191, 241] on button "Button color" at bounding box center [192, 245] width 23 height 23
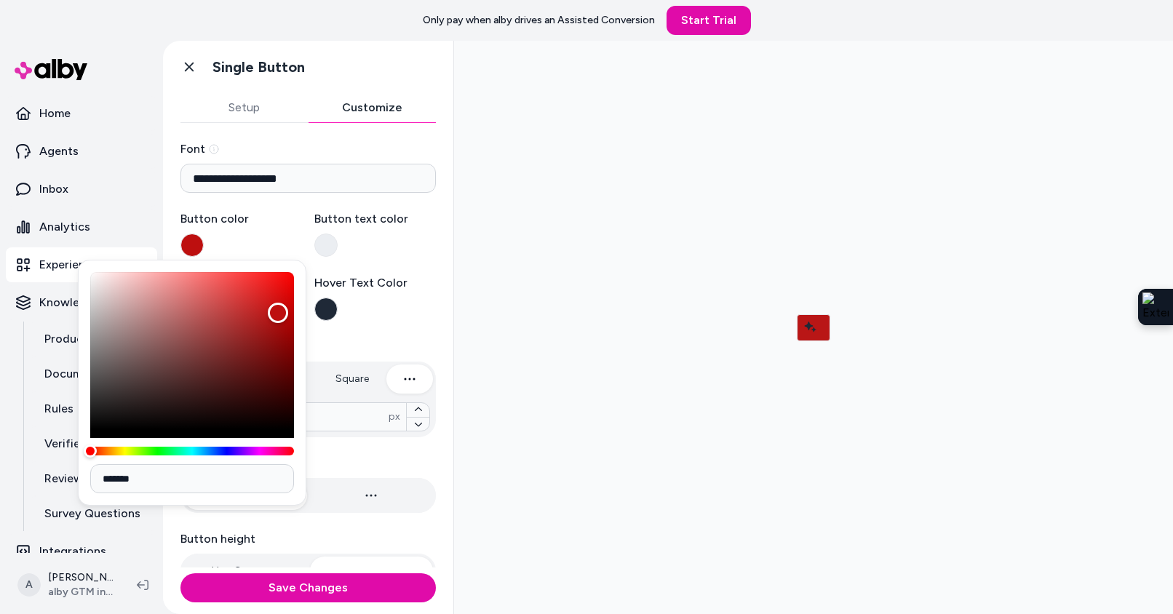
type input "*******"
drag, startPoint x: 243, startPoint y: 295, endPoint x: 264, endPoint y: 288, distance: 22.1
click at [261, 317] on div "Color" at bounding box center [192, 350] width 204 height 157
click at [284, 228] on label "Button color" at bounding box center [242, 233] width 122 height 47
click at [204, 234] on button "Button color" at bounding box center [192, 245] width 23 height 23
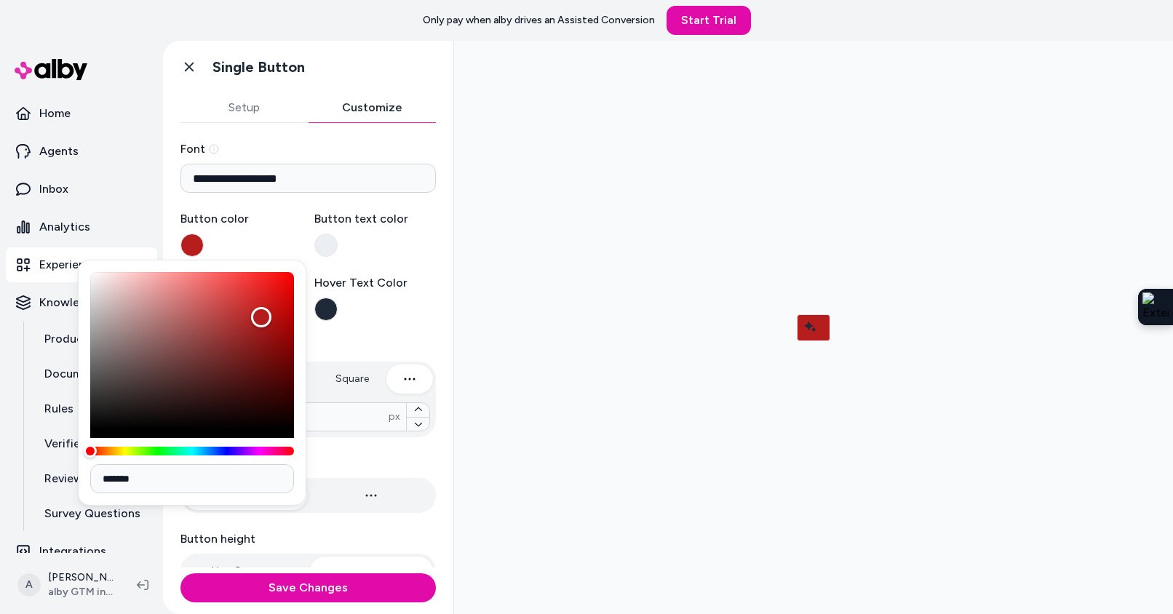
click at [284, 228] on label "Button color" at bounding box center [242, 233] width 122 height 47
click at [204, 234] on button "Button color" at bounding box center [192, 245] width 23 height 23
click at [379, 256] on label "Button text color" at bounding box center [375, 233] width 122 height 47
click at [338, 256] on button "Button text color" at bounding box center [325, 245] width 23 height 23
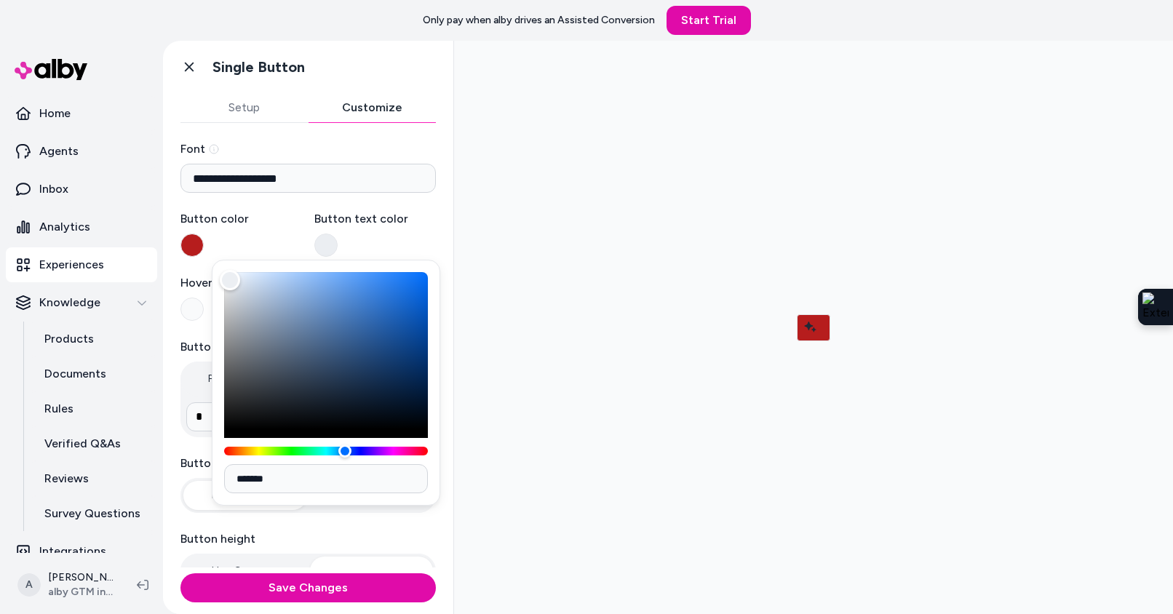
click at [391, 229] on label "Button text color" at bounding box center [375, 233] width 122 height 47
click at [338, 234] on button "Button text color" at bounding box center [325, 245] width 23 height 23
type input "*******"
drag, startPoint x: 230, startPoint y: 281, endPoint x: 266, endPoint y: 266, distance: 39.5
click at [266, 266] on div "Color" at bounding box center [267, 272] width 23 height 23
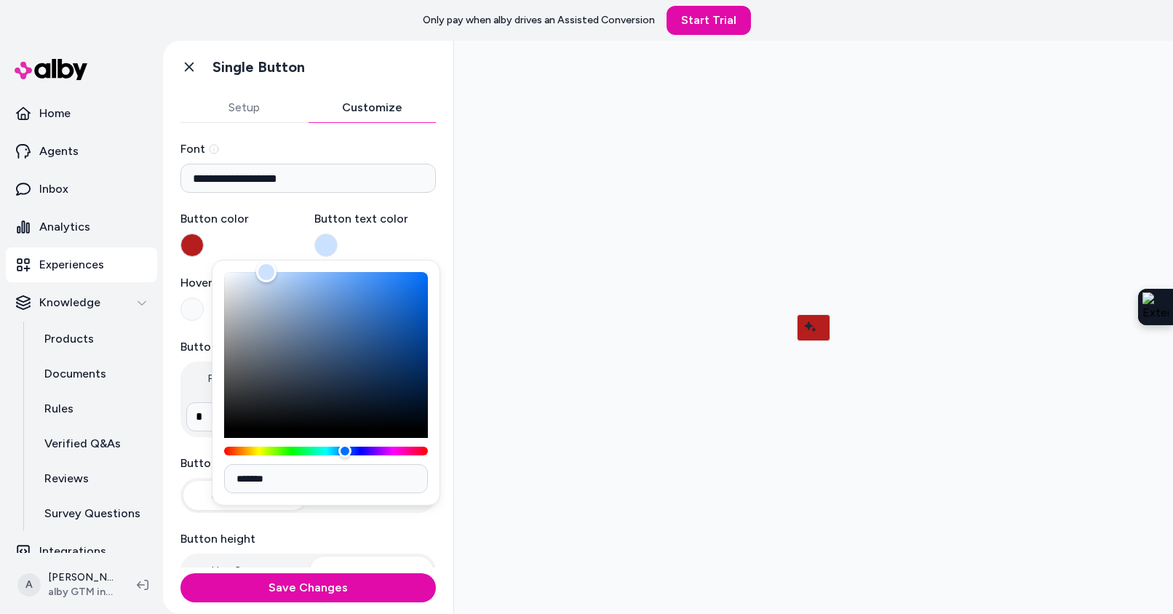
click at [186, 245] on button "Button color" at bounding box center [192, 245] width 23 height 23
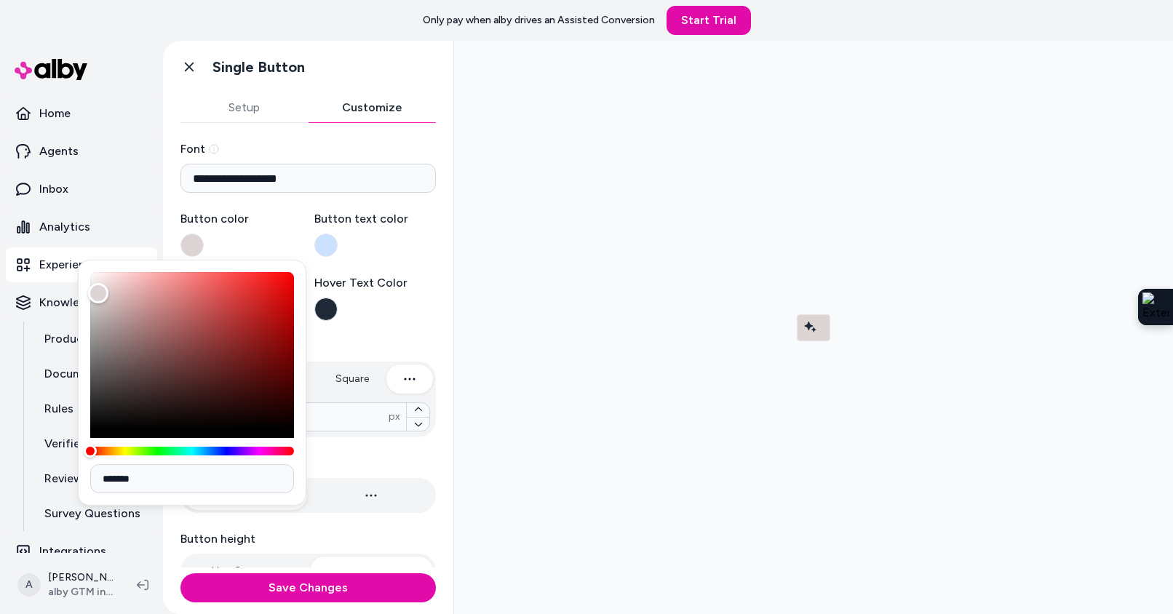
drag, startPoint x: 264, startPoint y: 317, endPoint x: 98, endPoint y: 293, distance: 167.6
click at [98, 293] on div "Color" at bounding box center [98, 293] width 20 height 20
type input "*******"
drag, startPoint x: 156, startPoint y: 293, endPoint x: 273, endPoint y: 302, distance: 117.5
click at [273, 302] on div "Color" at bounding box center [273, 302] width 20 height 20
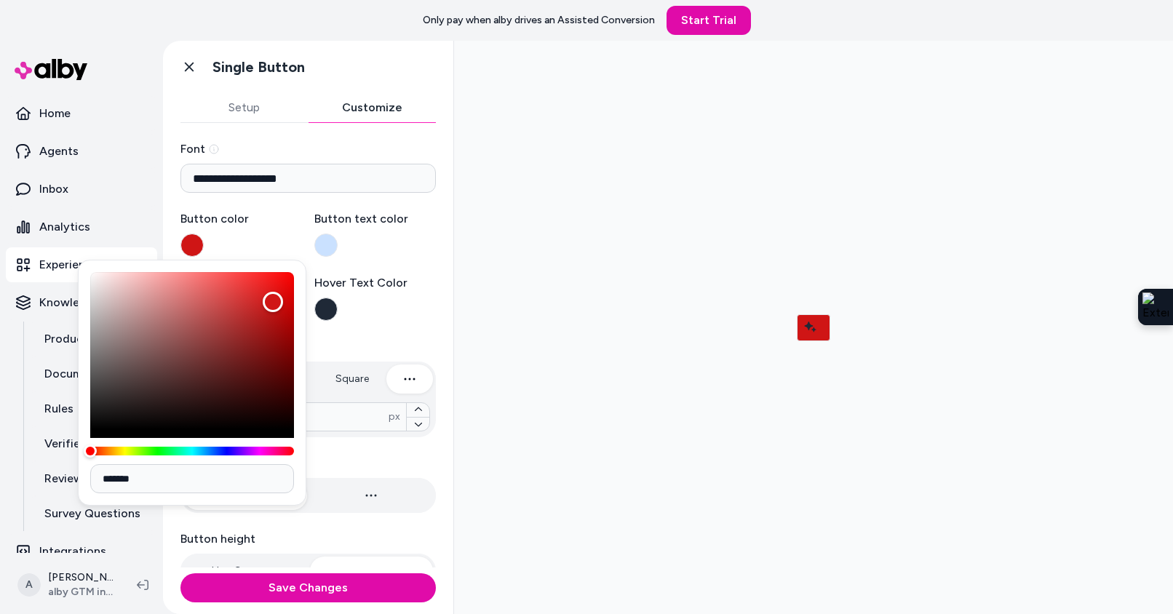
click at [390, 301] on label "Hover Text Color" at bounding box center [375, 297] width 122 height 47
click at [338, 301] on button "Hover Text Color" at bounding box center [325, 309] width 23 height 23
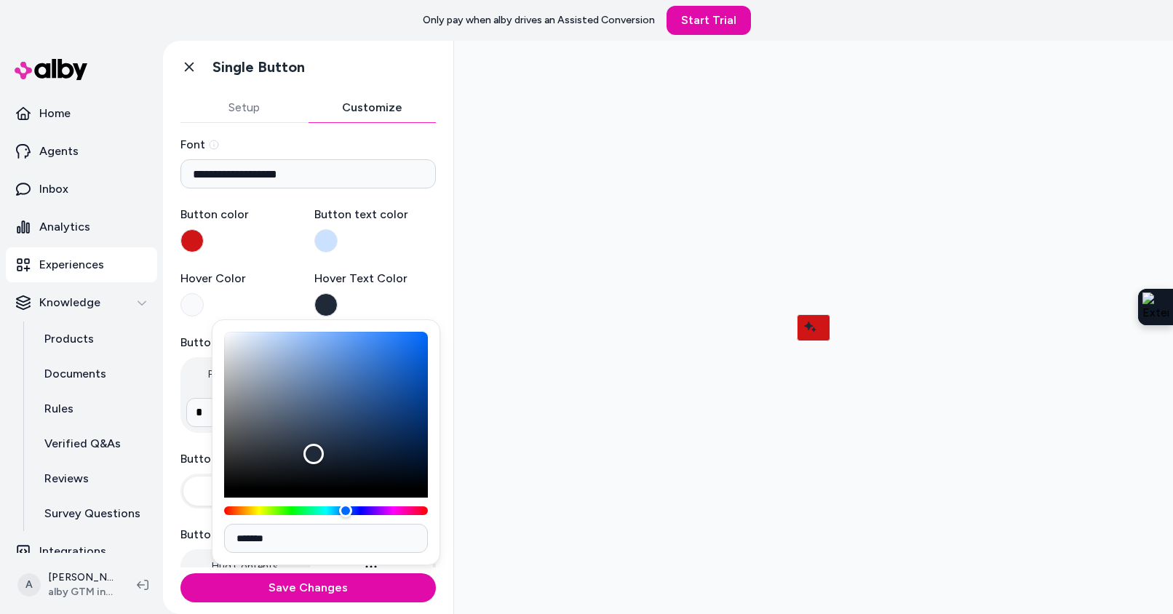
click at [377, 251] on label "Button text color" at bounding box center [375, 229] width 122 height 47
click at [338, 251] on button "Button text color" at bounding box center [325, 240] width 23 height 23
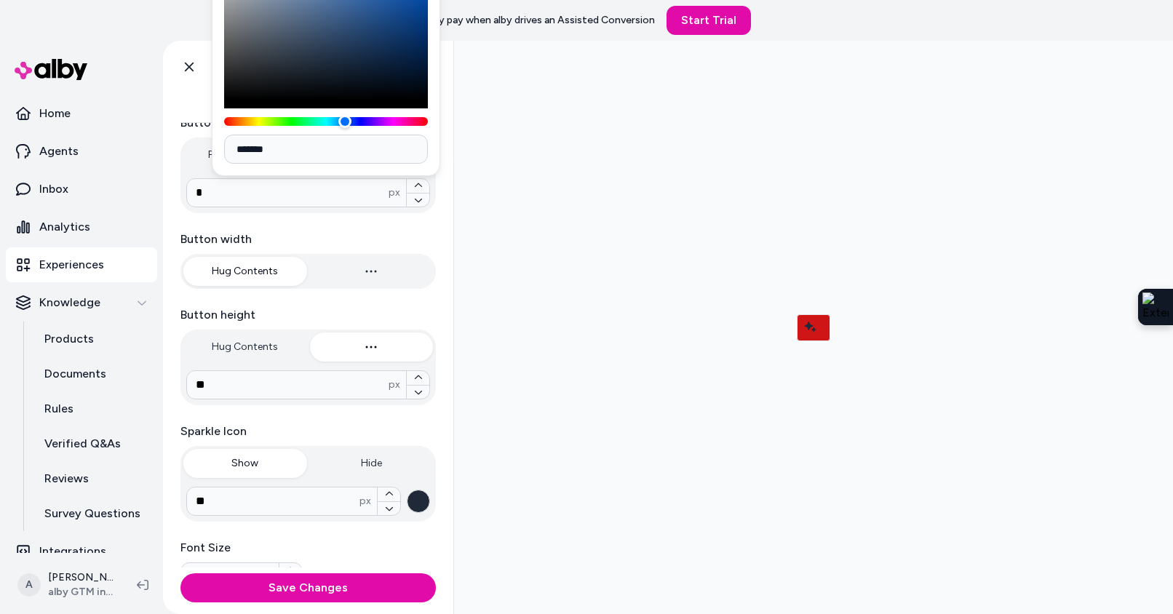
scroll to position [388, 0]
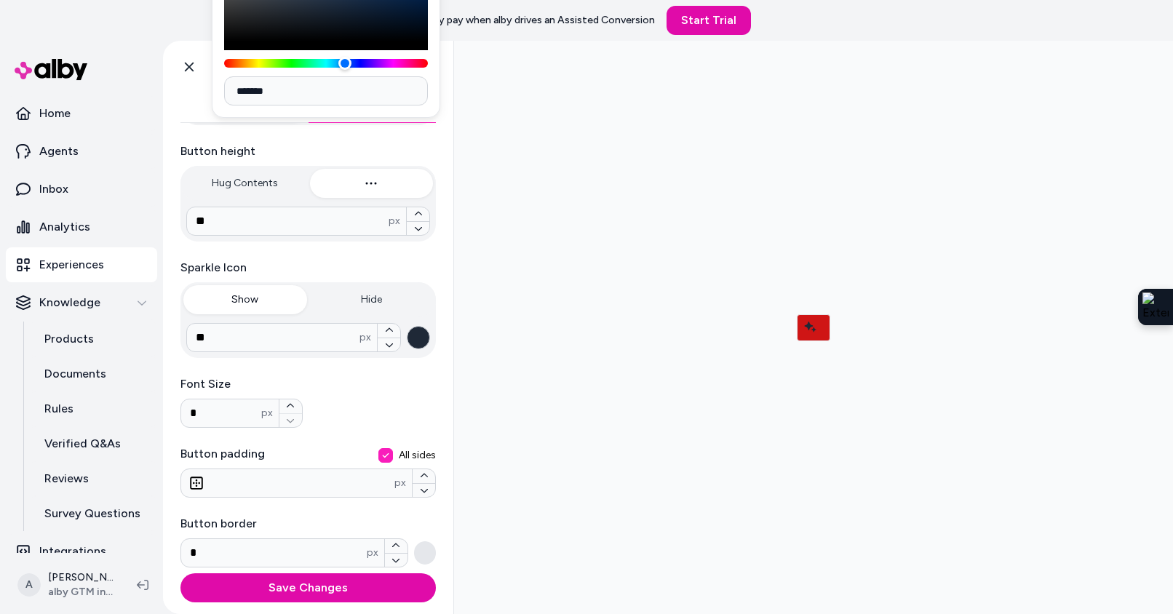
click at [418, 333] on button "button" at bounding box center [418, 337] width 23 height 23
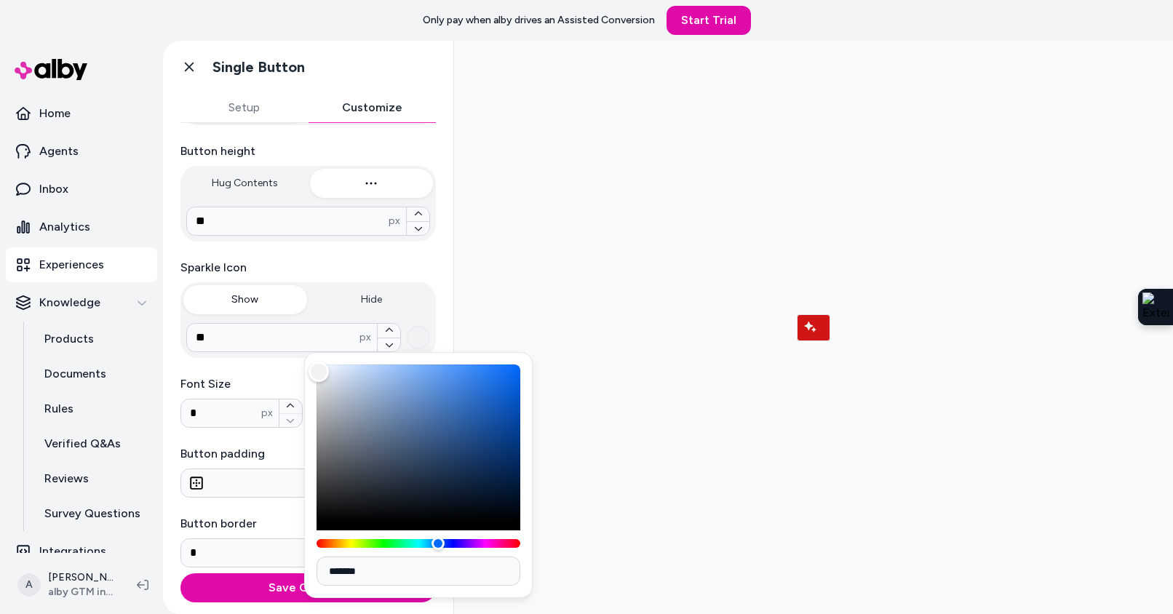
type input "*******"
drag, startPoint x: 406, startPoint y: 490, endPoint x: 314, endPoint y: 371, distance: 150.0
click at [314, 371] on div "Color" at bounding box center [316, 371] width 20 height 20
click at [541, 200] on div at bounding box center [814, 327] width 696 height 550
click at [571, 319] on div at bounding box center [814, 327] width 696 height 550
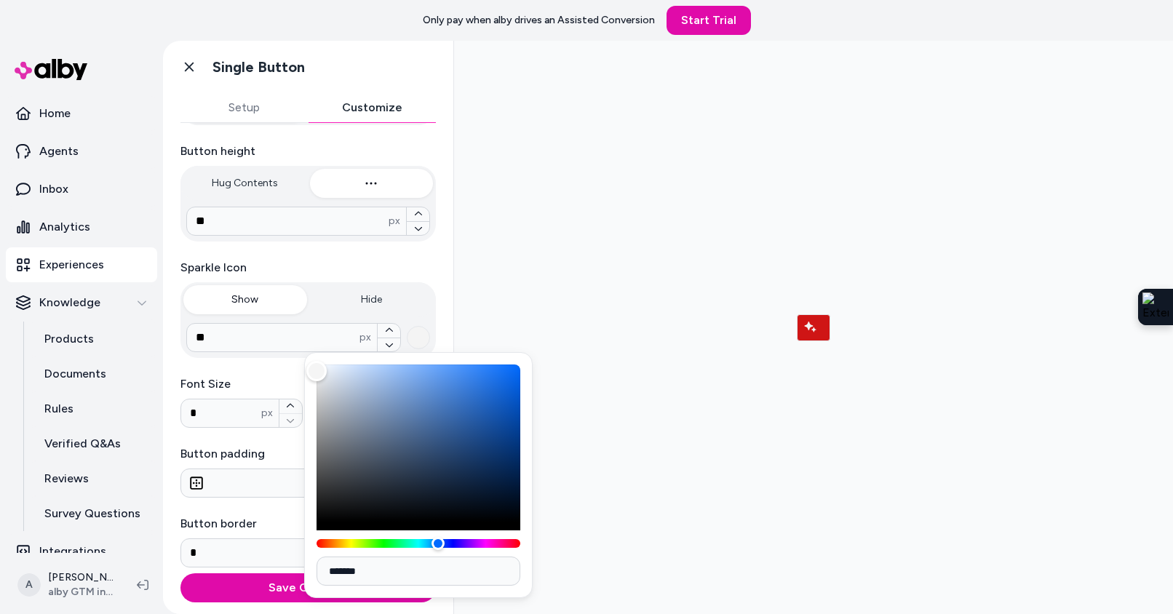
click at [582, 431] on div at bounding box center [814, 327] width 696 height 550
click at [262, 438] on div "**********" at bounding box center [309, 160] width 256 height 815
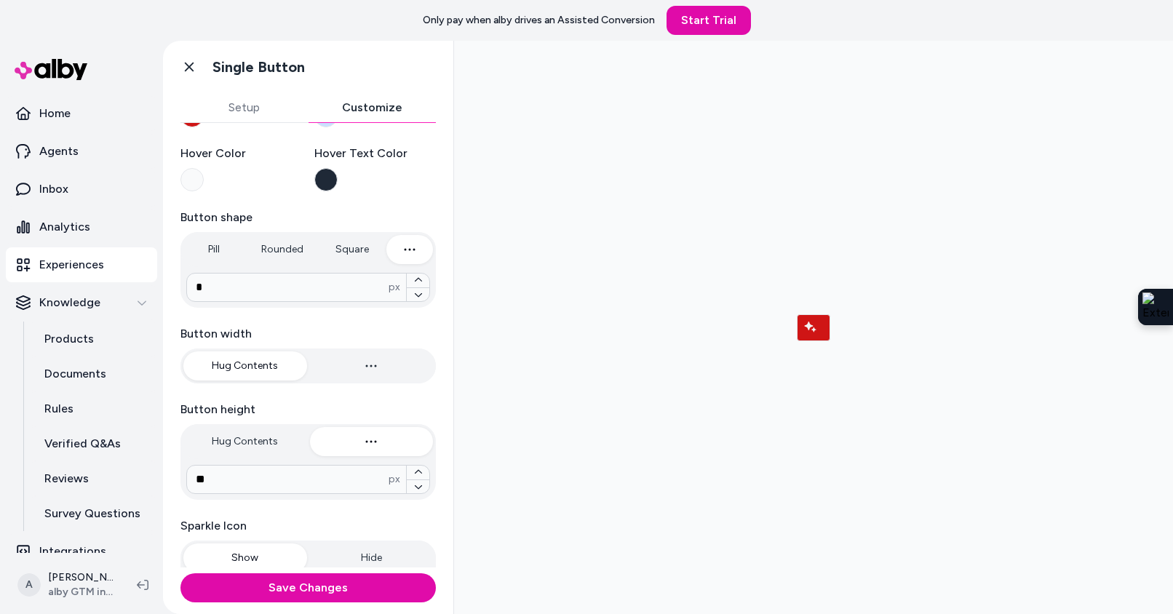
scroll to position [0, 0]
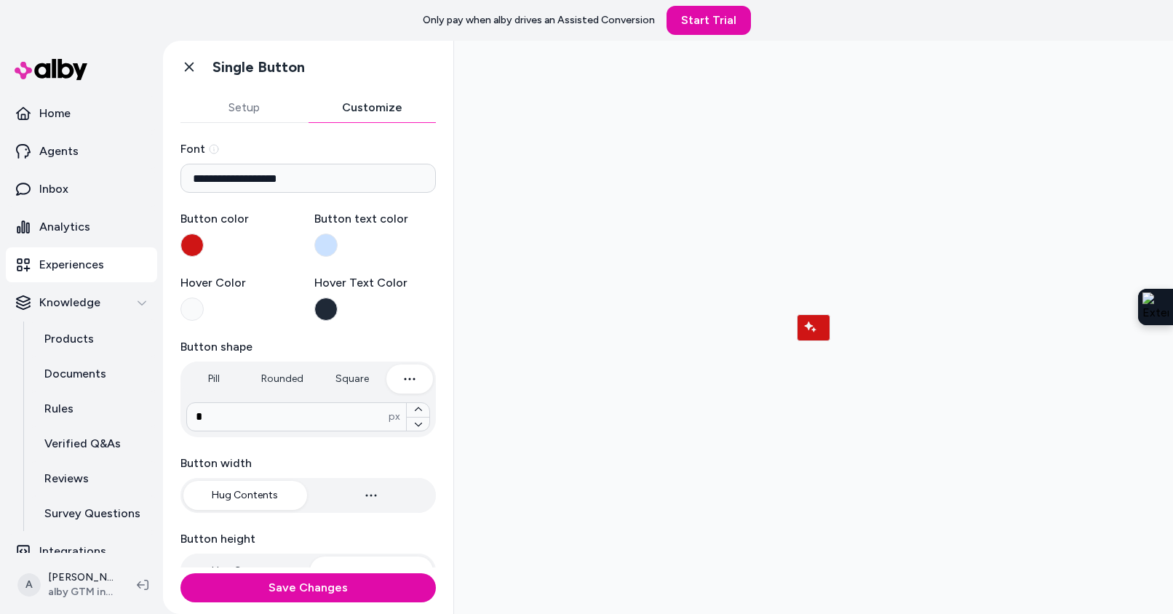
type input "****"
click at [215, 381] on button "Pill" at bounding box center [213, 379] width 60 height 29
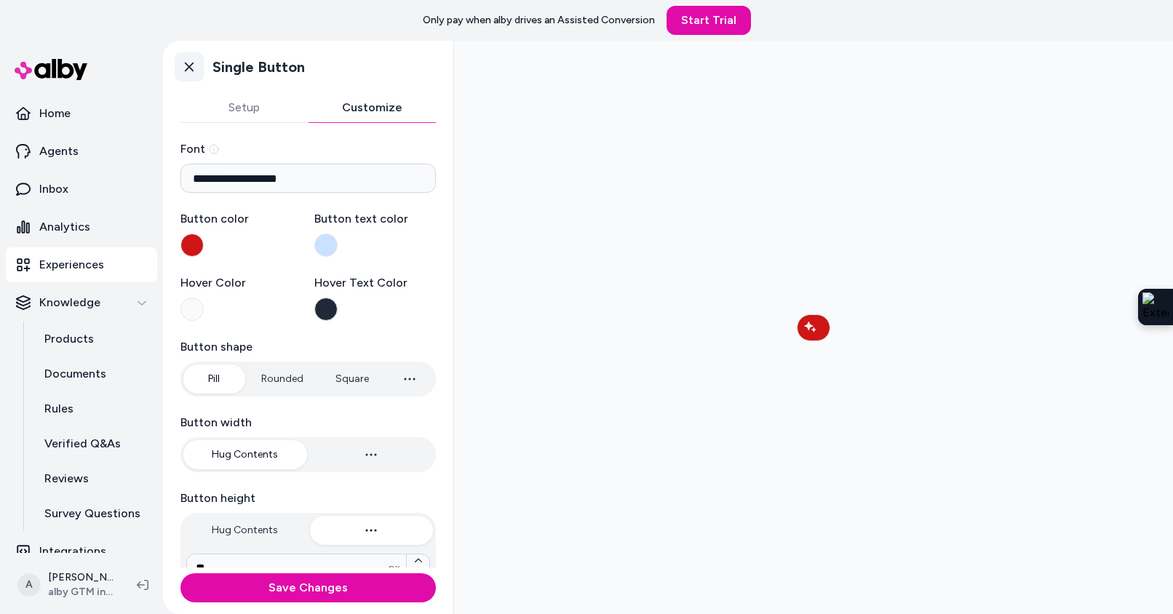
click at [191, 63] on icon at bounding box center [189, 67] width 9 height 9
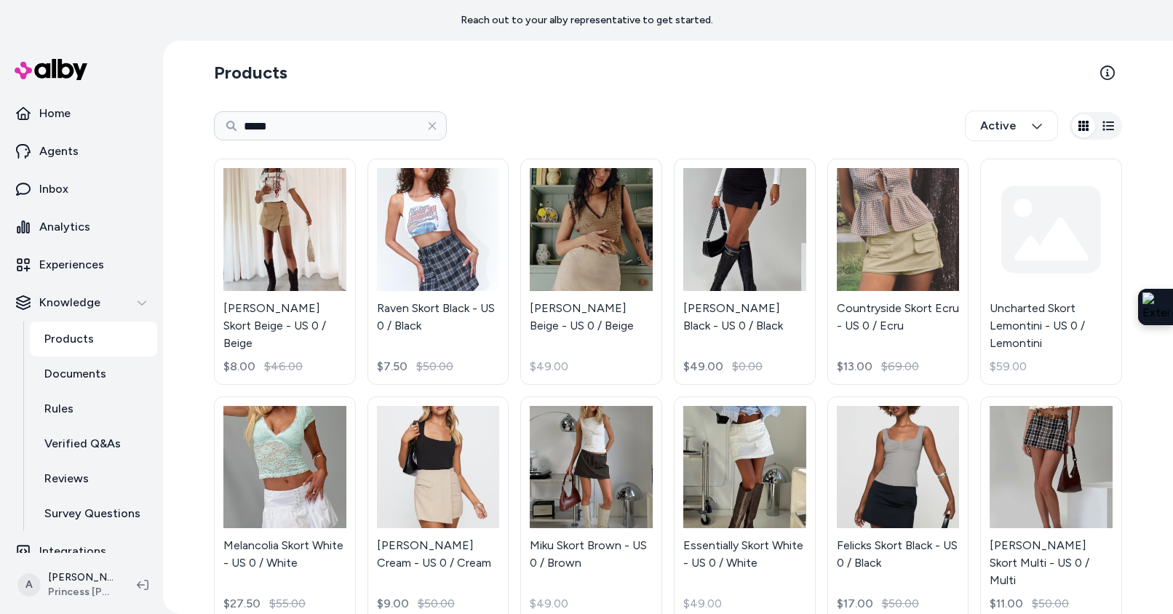
scroll to position [2381, 0]
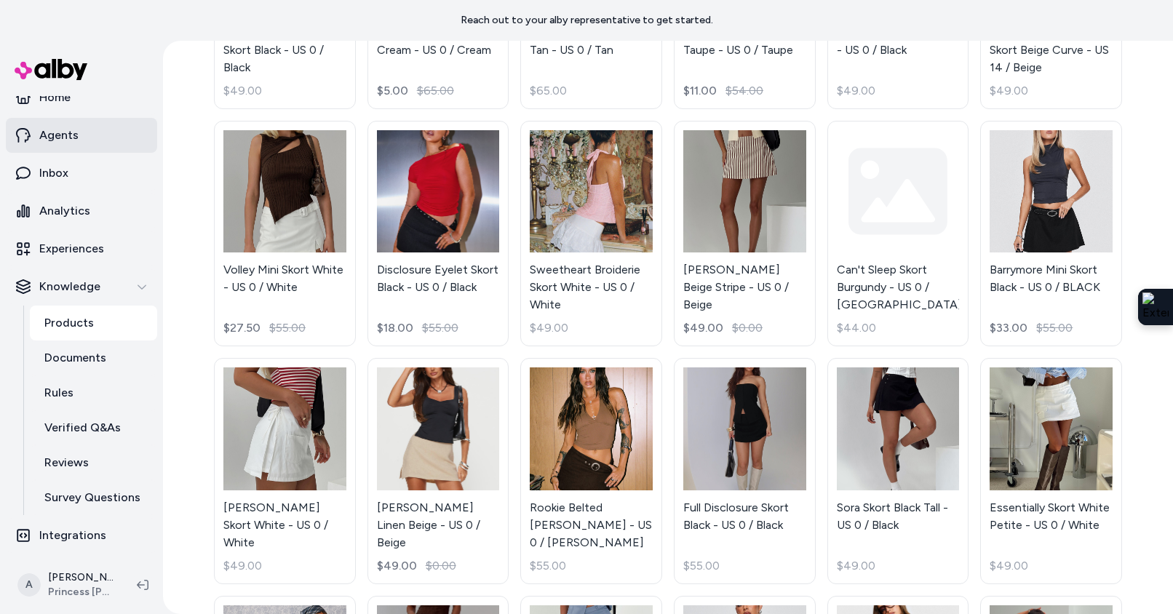
click at [73, 138] on p "Agents" at bounding box center [58, 135] width 39 height 17
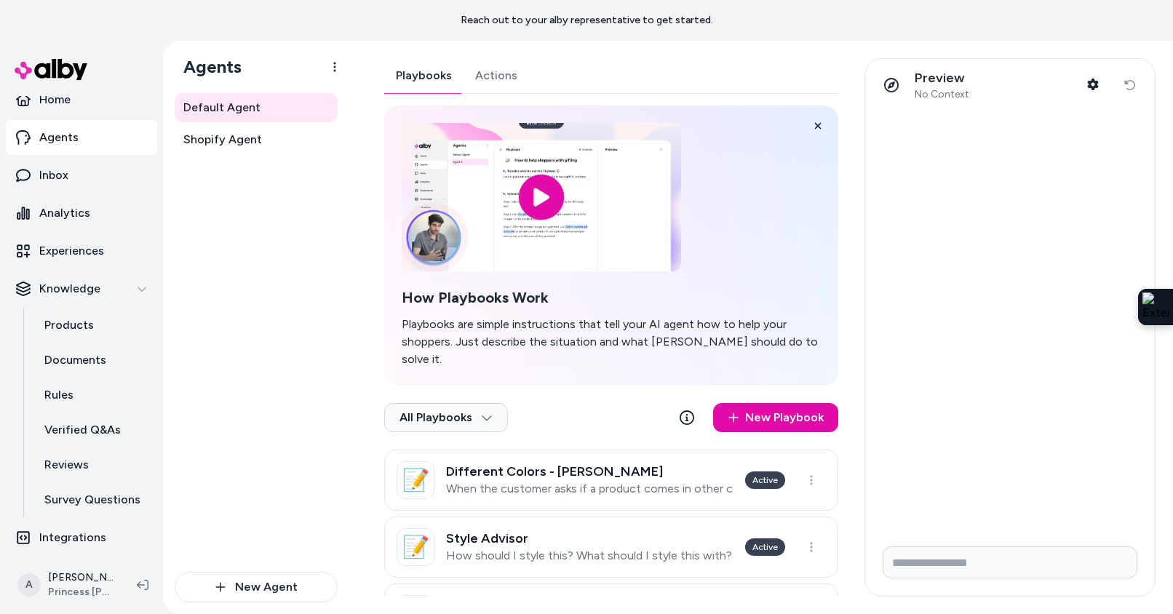
scroll to position [48, 0]
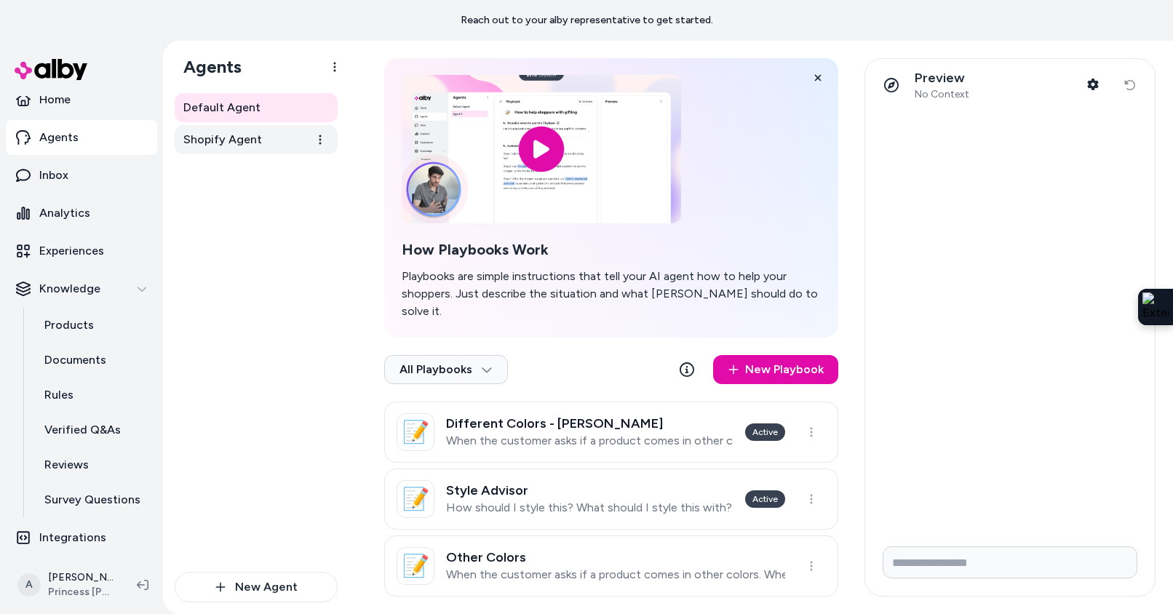
click at [215, 151] on link "Shopify Agent" at bounding box center [256, 139] width 163 height 29
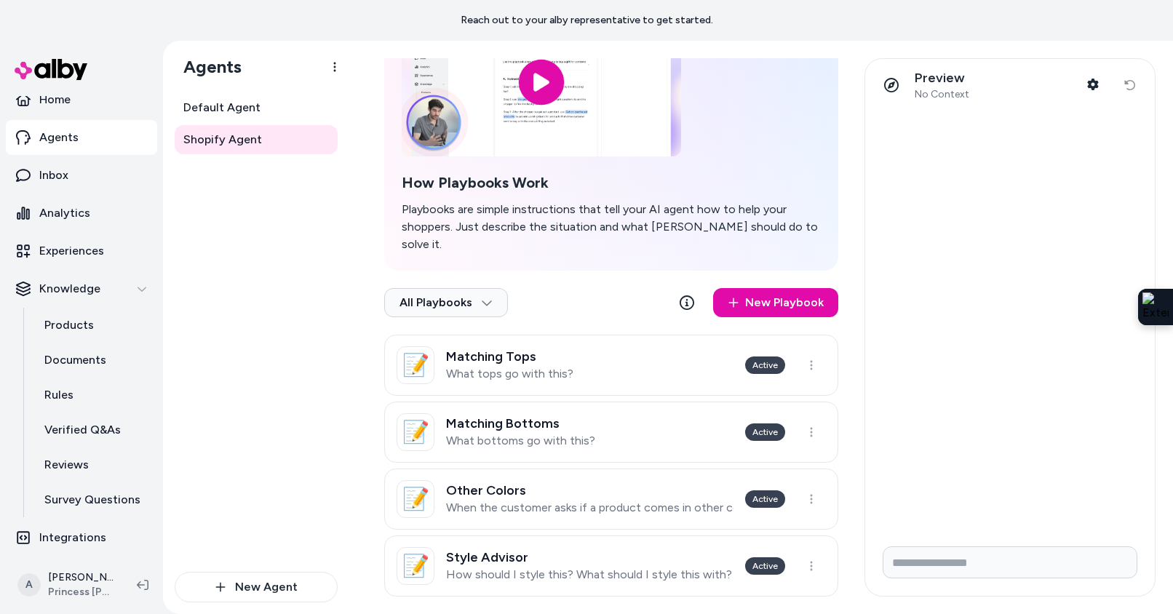
scroll to position [110, 0]
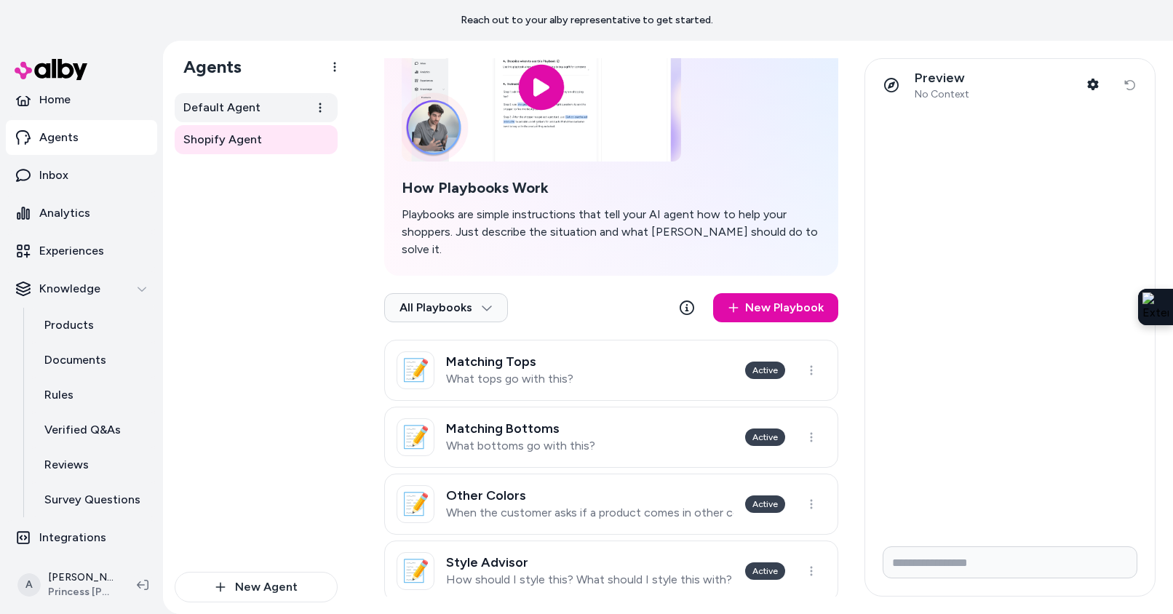
click at [239, 107] on span "Default Agent" at bounding box center [221, 107] width 77 height 17
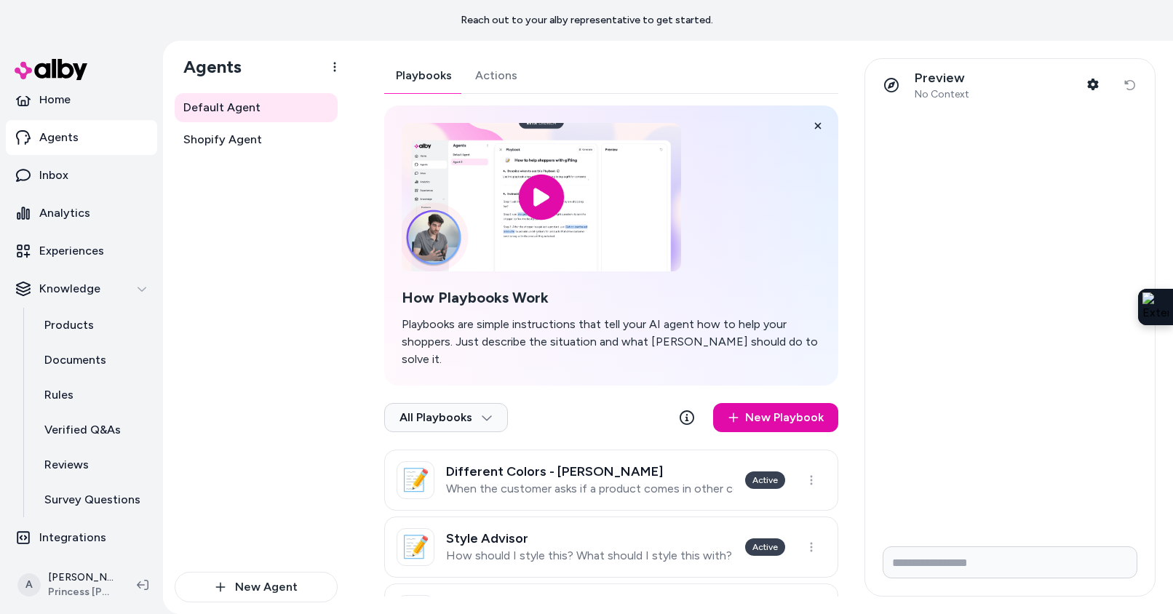
scroll to position [48, 0]
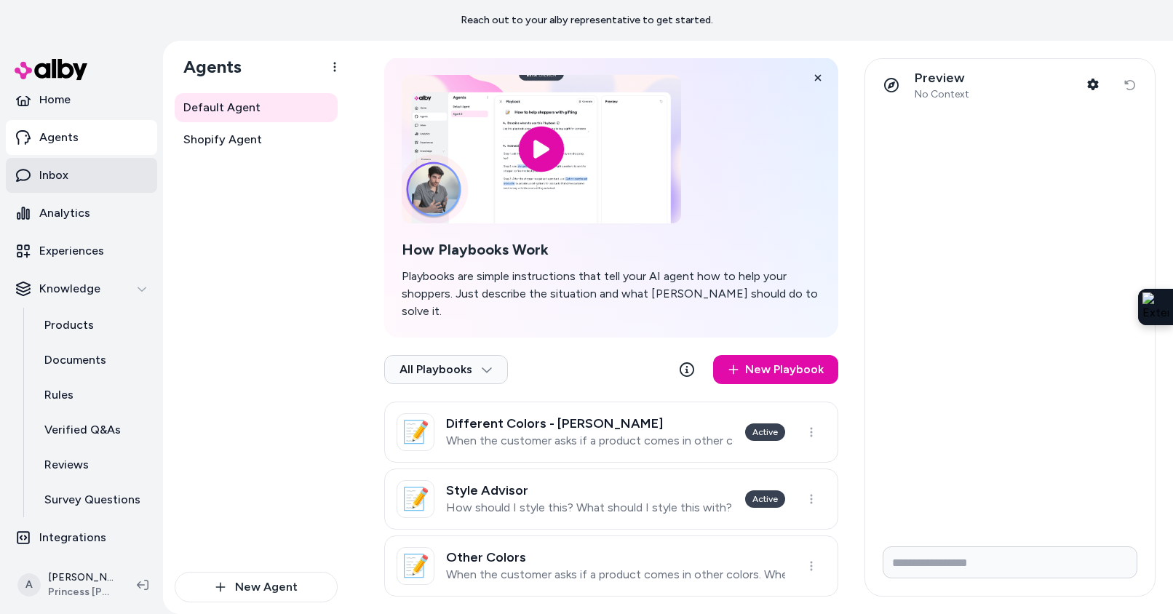
click at [79, 173] on link "Inbox" at bounding box center [81, 175] width 151 height 35
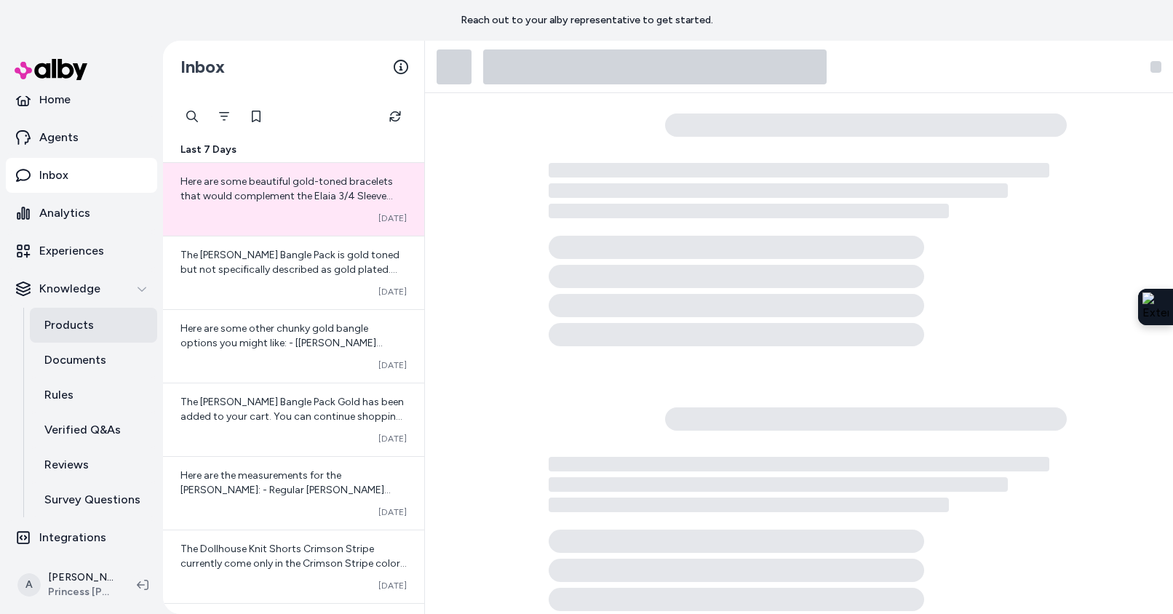
click at [114, 329] on link "Products" at bounding box center [93, 325] width 127 height 35
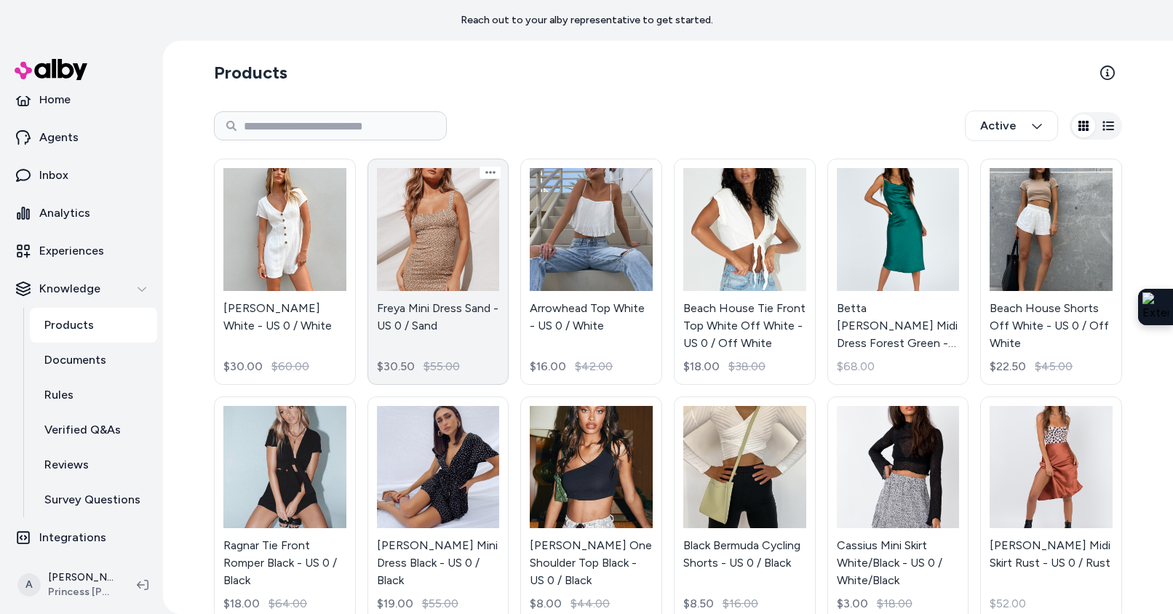
scroll to position [16, 0]
